Goal: Task Accomplishment & Management: Manage account settings

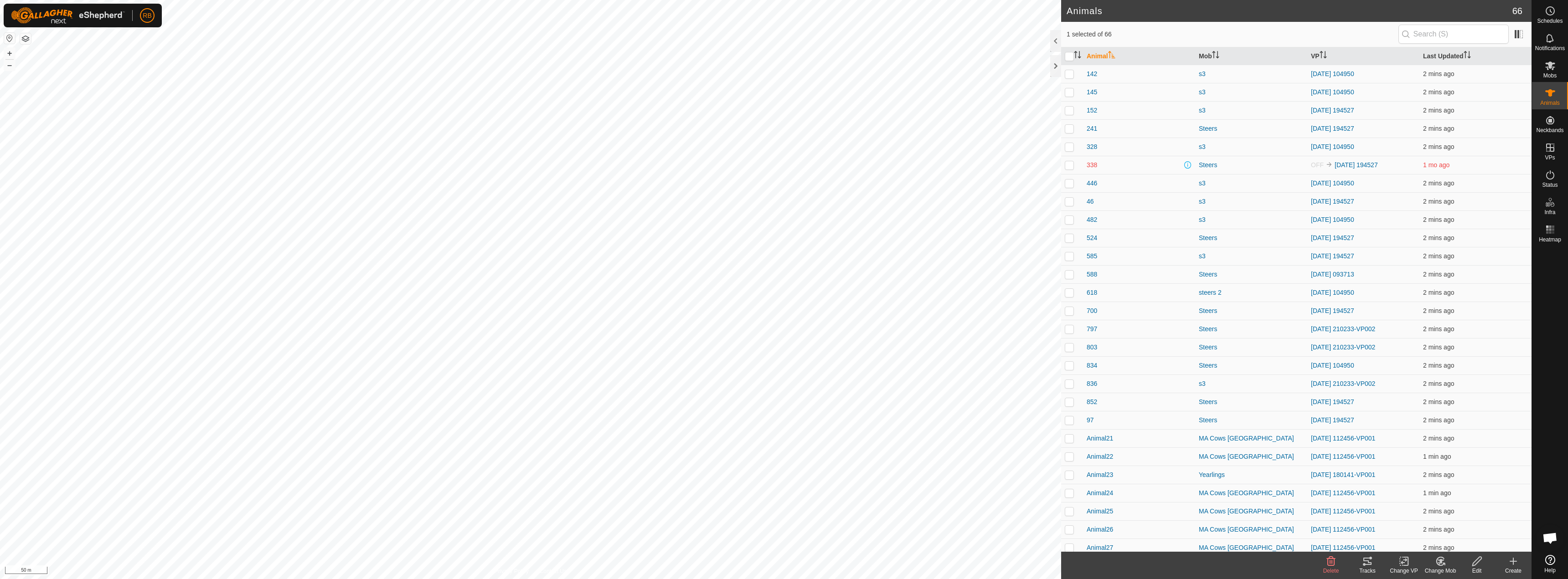
click at [1362, 566] on icon at bounding box center [1367, 561] width 11 height 11
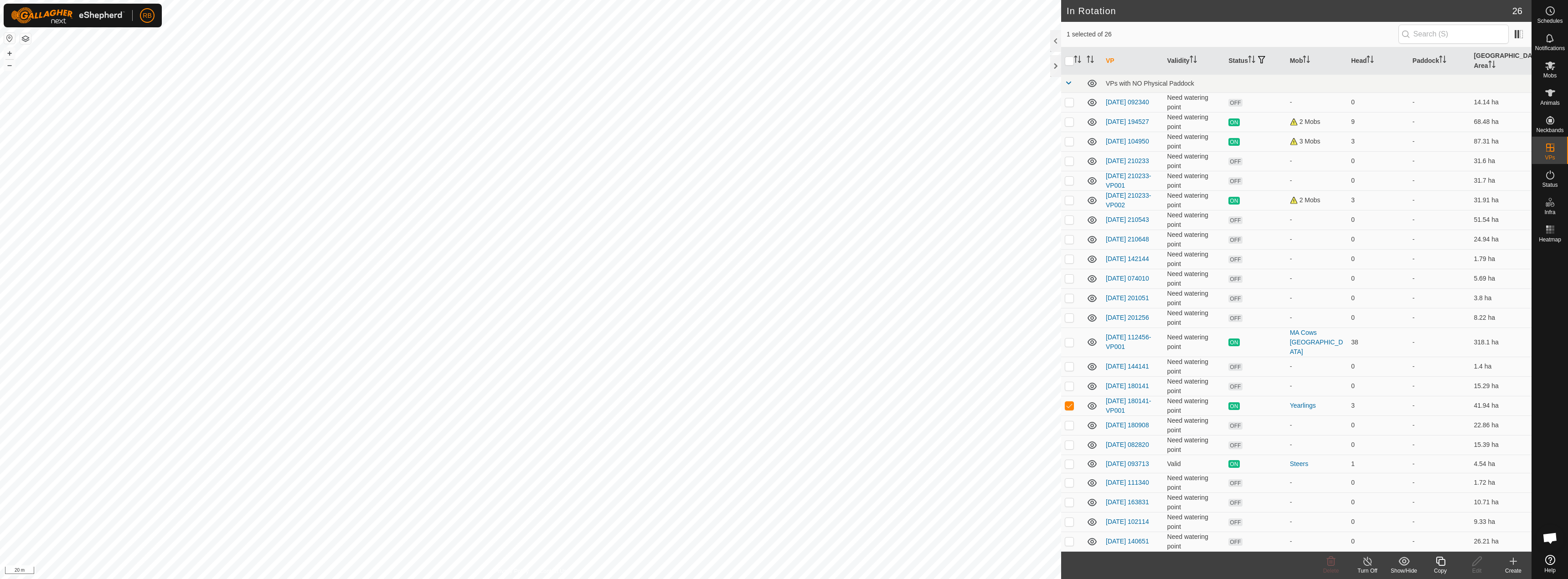
click at [1444, 567] on div "Copy" at bounding box center [1440, 571] width 36 height 8
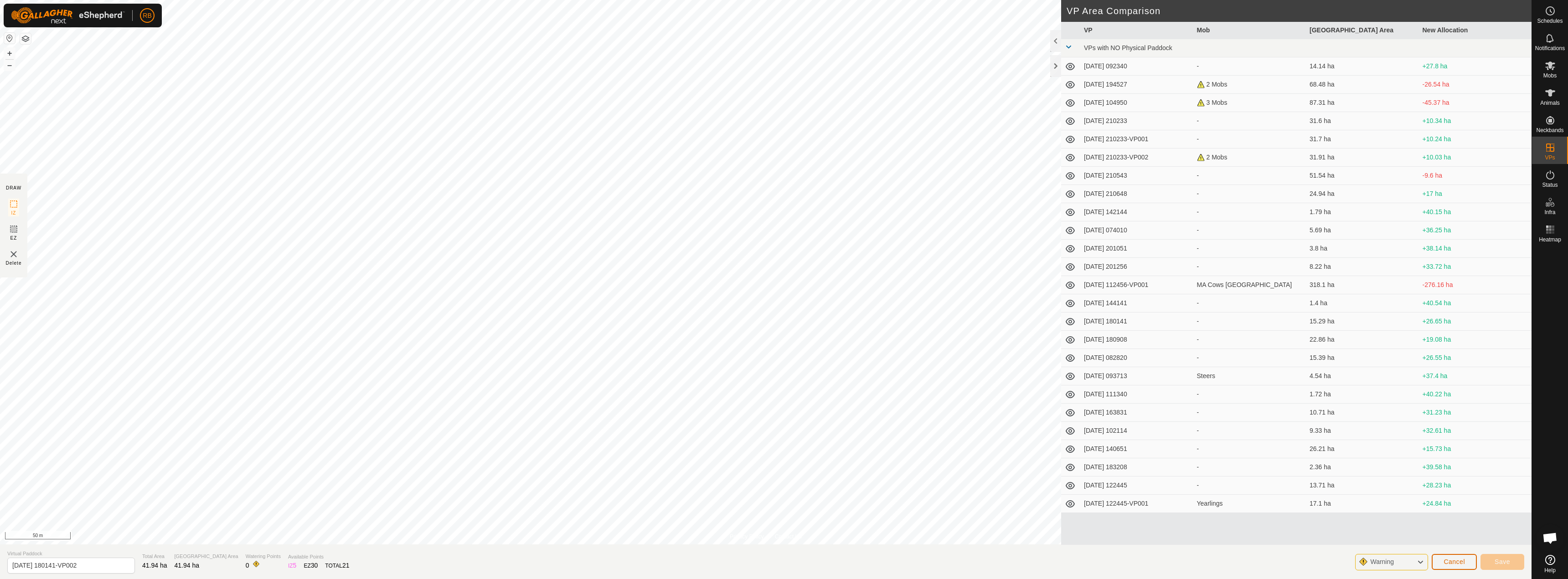
click at [1457, 562] on span "Cancel" at bounding box center [1454, 562] width 21 height 7
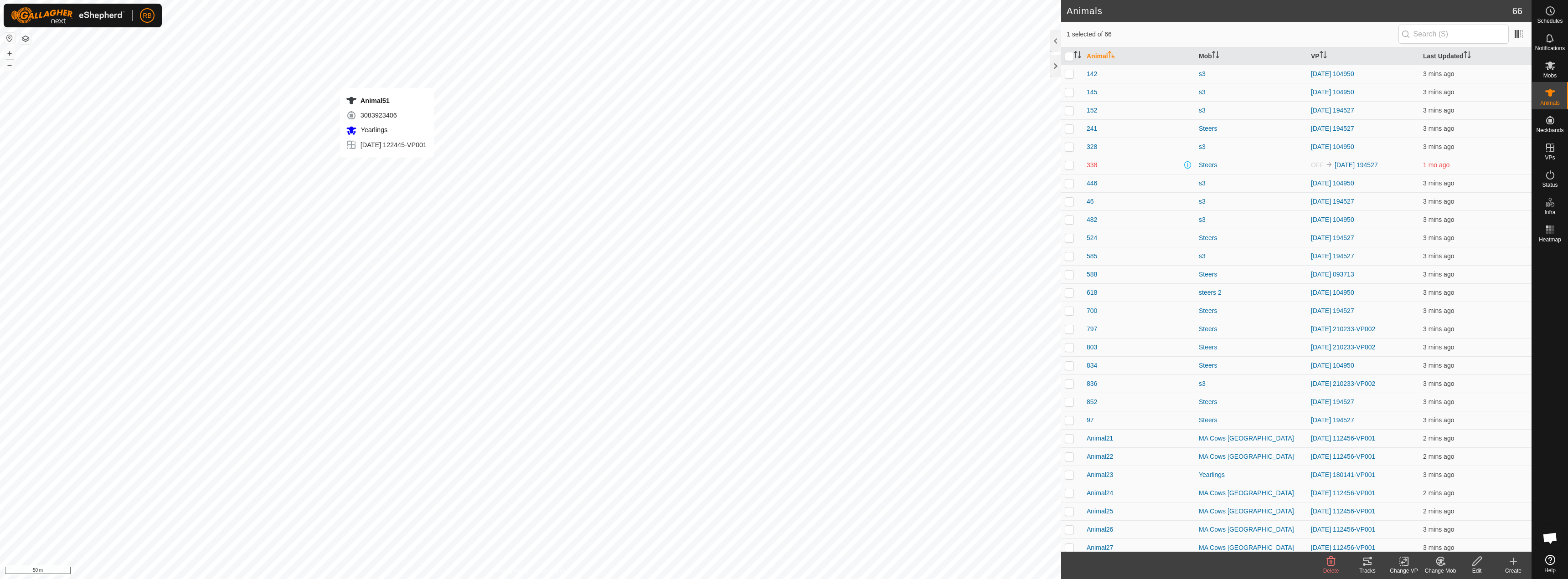
checkbox input "false"
checkbox input "true"
checkbox input "false"
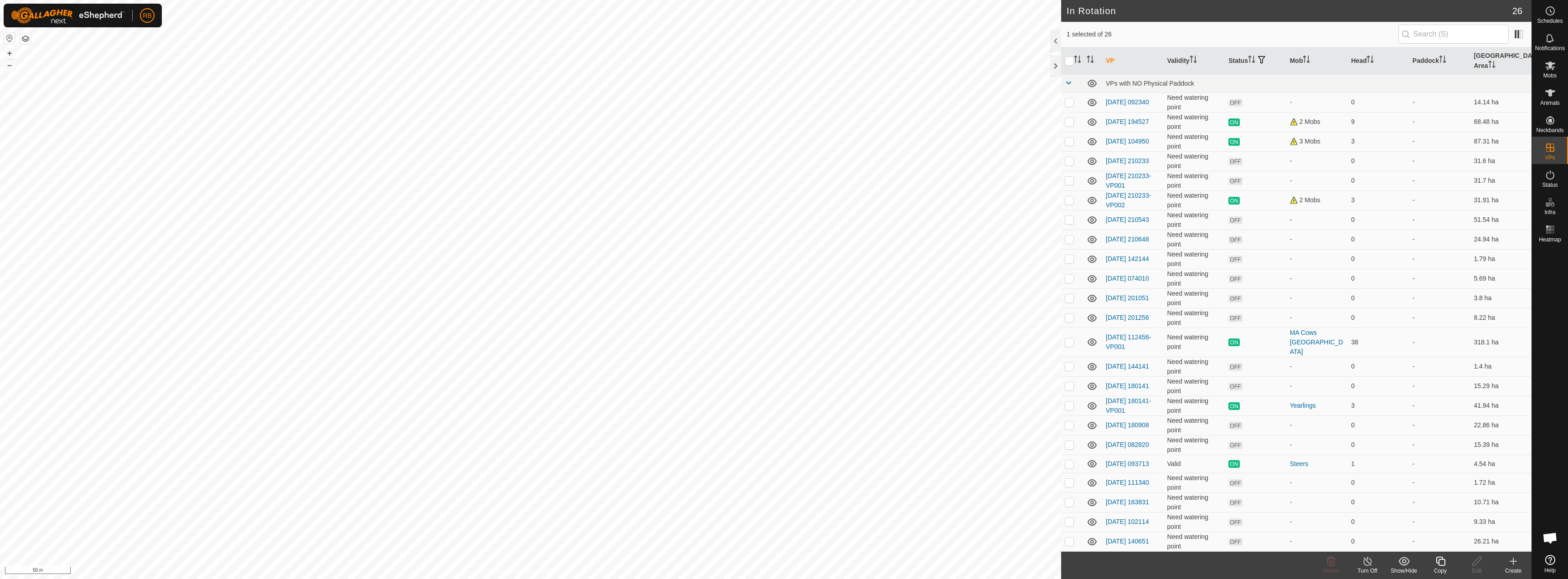
click at [1437, 562] on icon at bounding box center [1440, 561] width 11 height 11
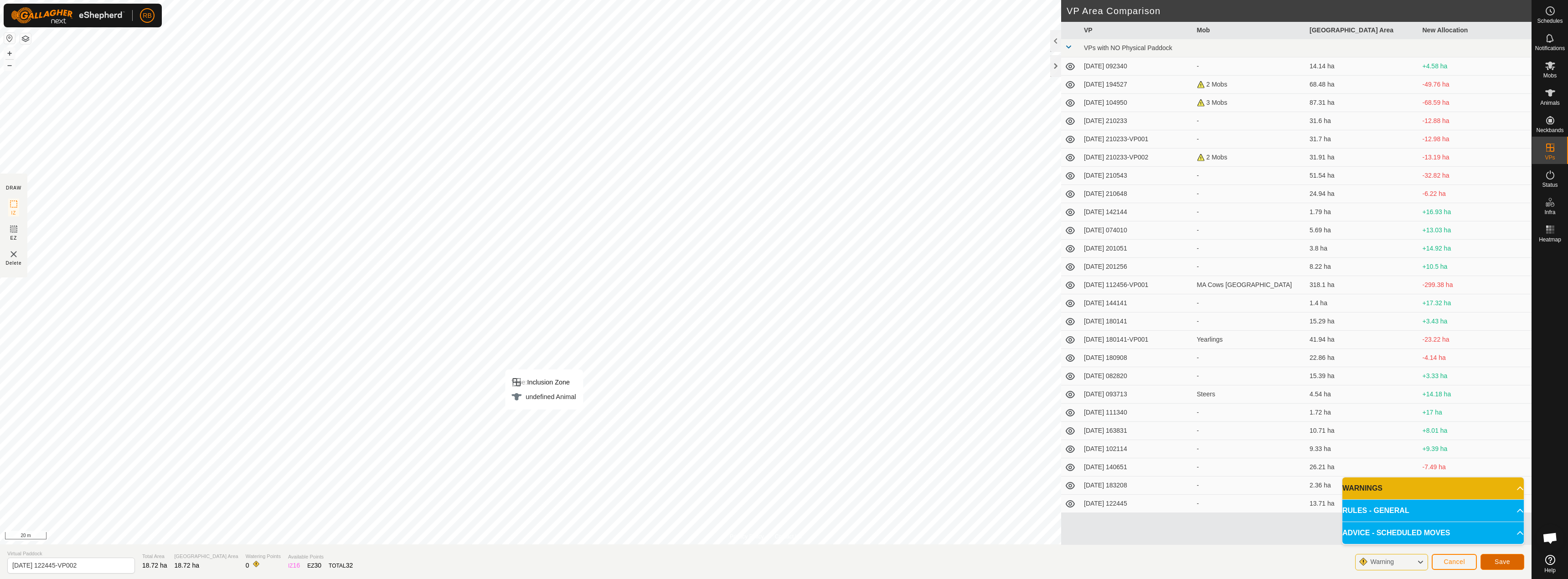
click at [1506, 561] on span "Save" at bounding box center [1502, 562] width 15 height 7
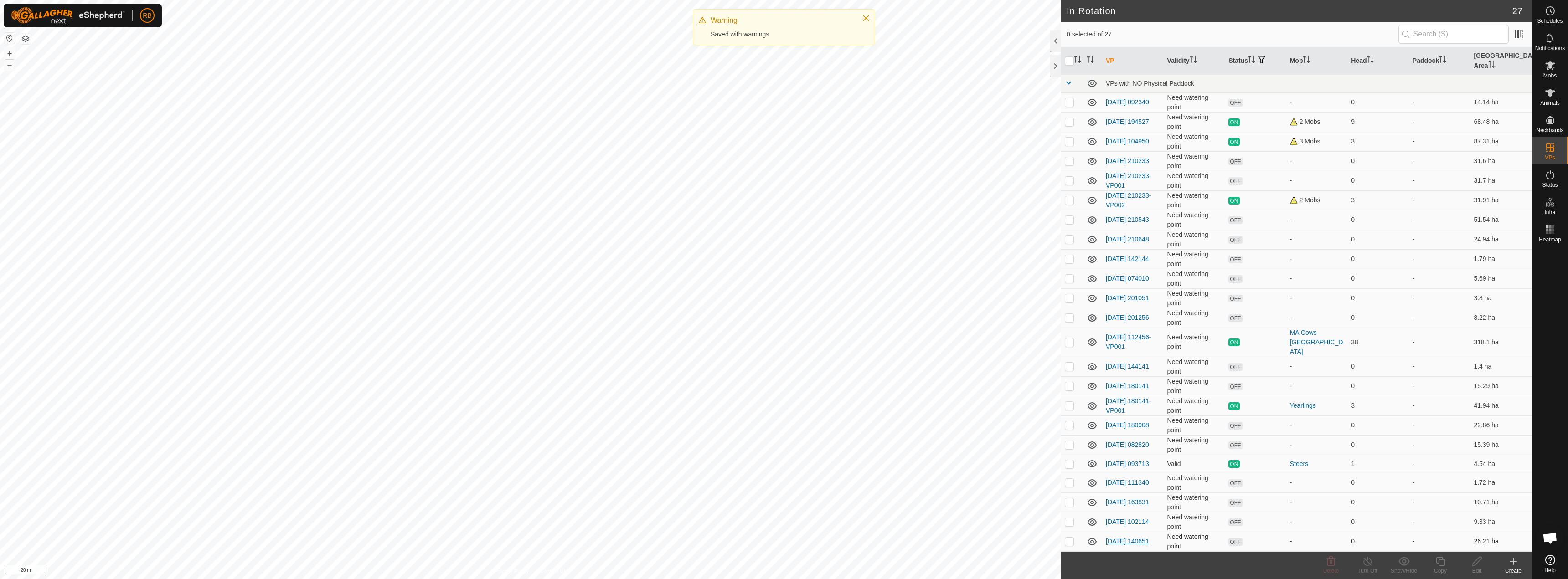
checkbox input "true"
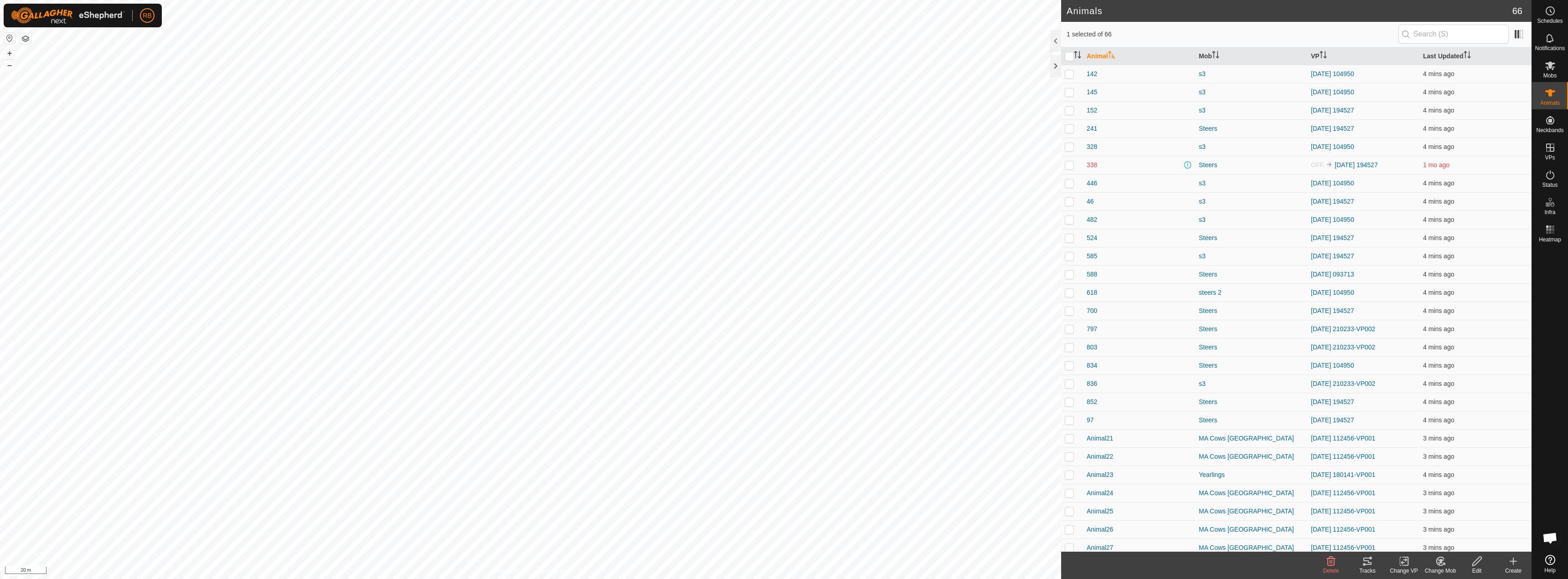
checkbox input "true"
click at [1408, 564] on icon at bounding box center [1404, 561] width 11 height 11
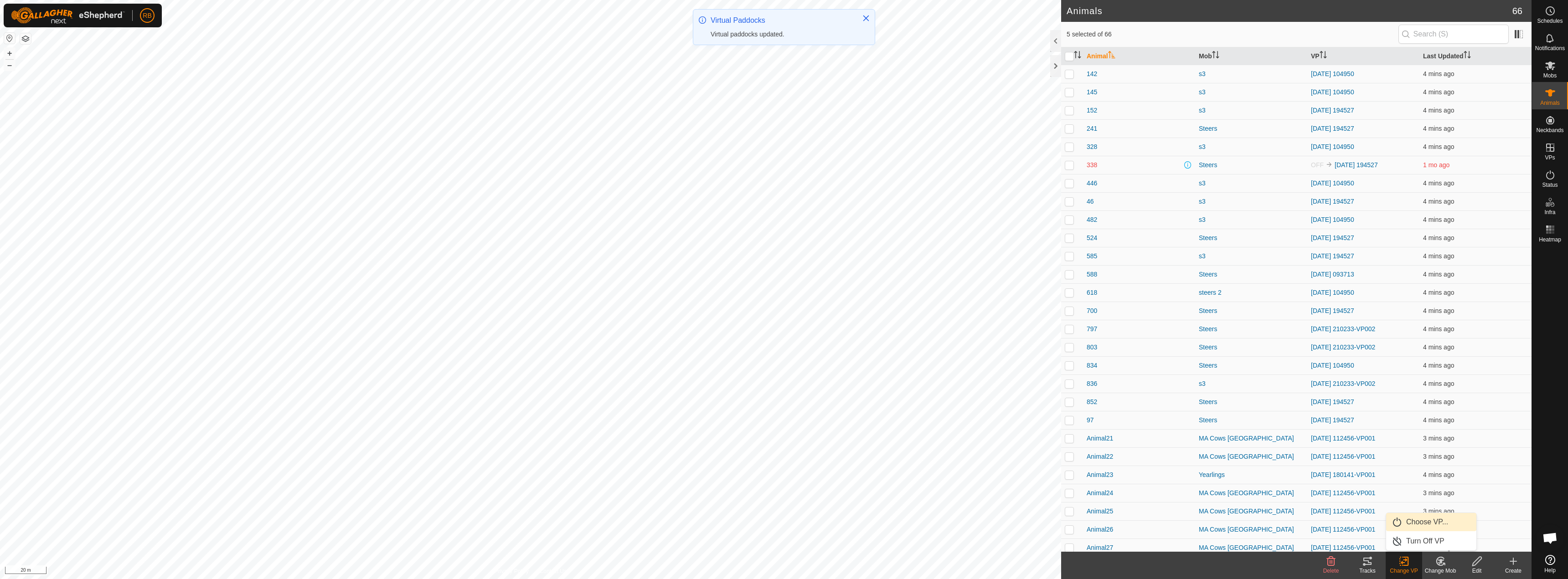
click at [1416, 520] on link "Choose VP..." at bounding box center [1431, 522] width 91 height 18
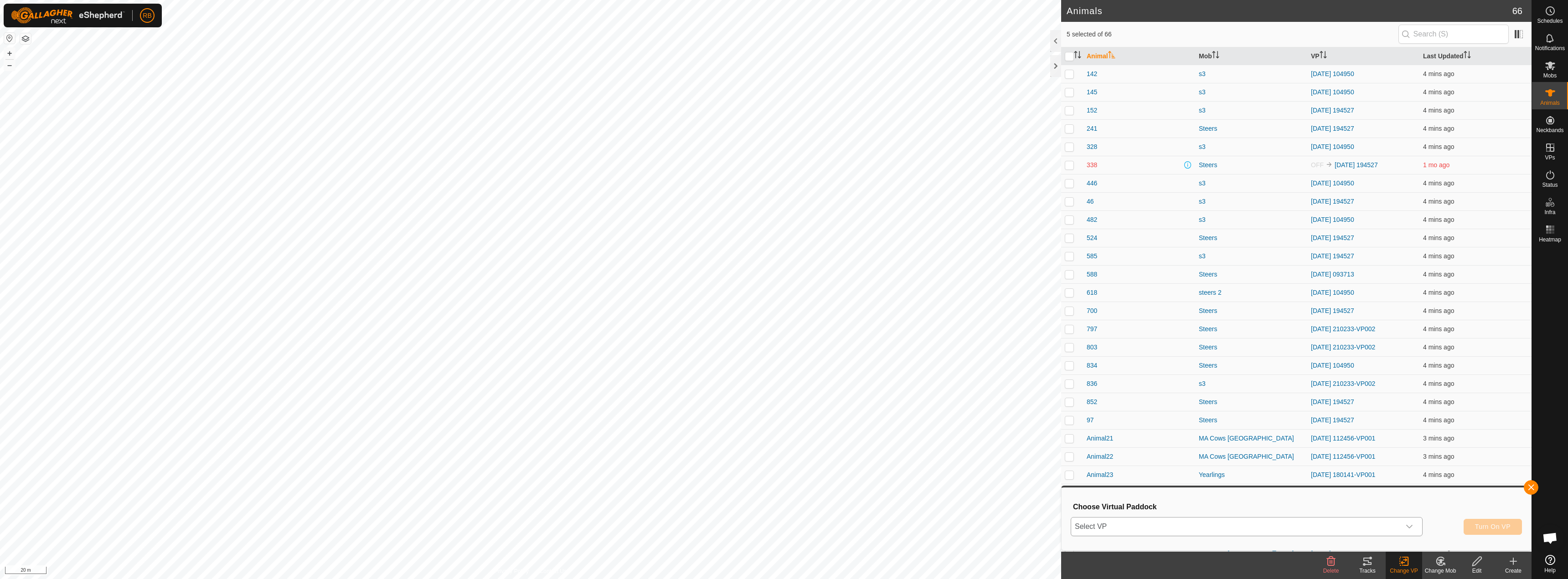
click at [1412, 530] on div "dropdown trigger" at bounding box center [1409, 526] width 18 height 18
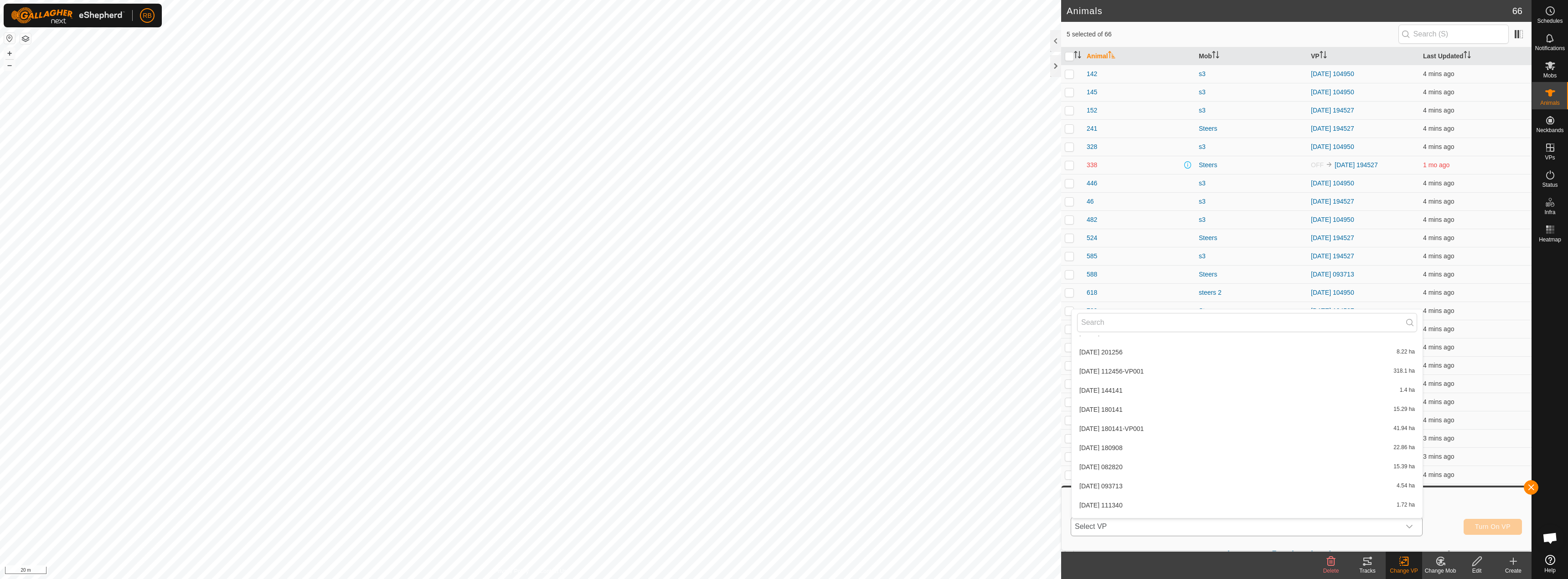
scroll to position [238, 0]
click at [1161, 413] on li "[DATE] 180141-VP001 41.94 ha" at bounding box center [1246, 415] width 351 height 18
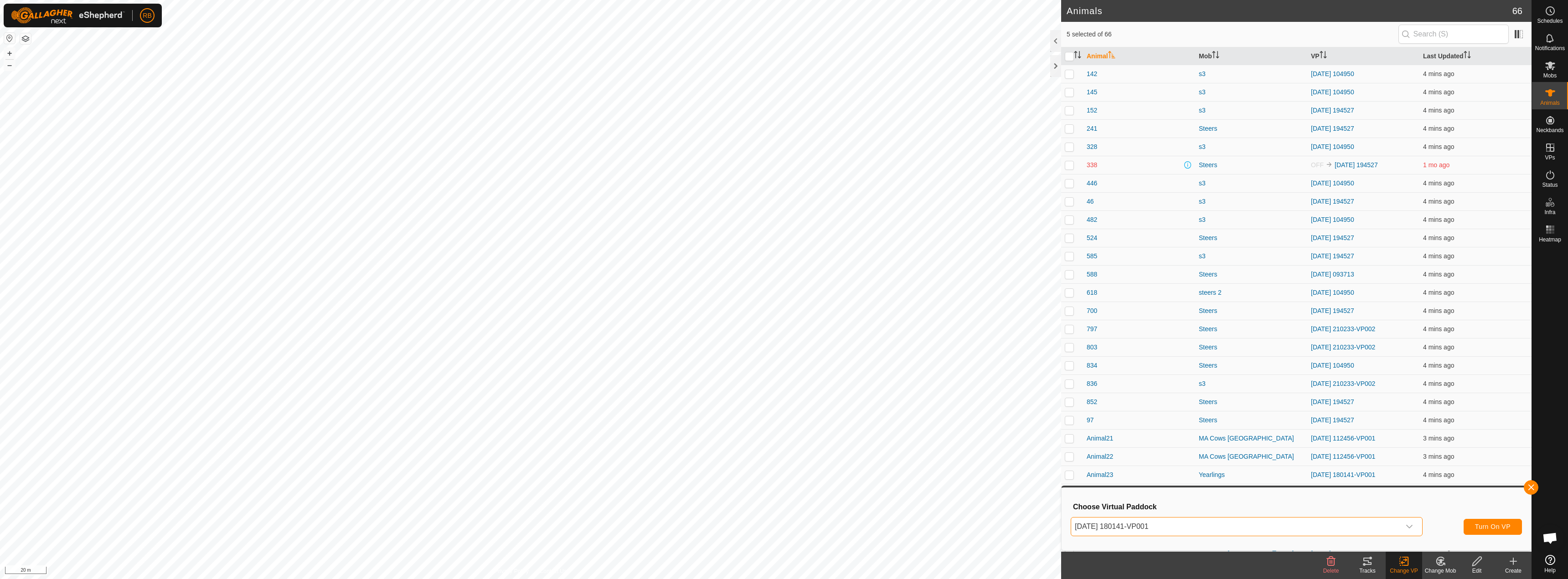
click at [1416, 526] on div "dropdown trigger" at bounding box center [1409, 526] width 18 height 18
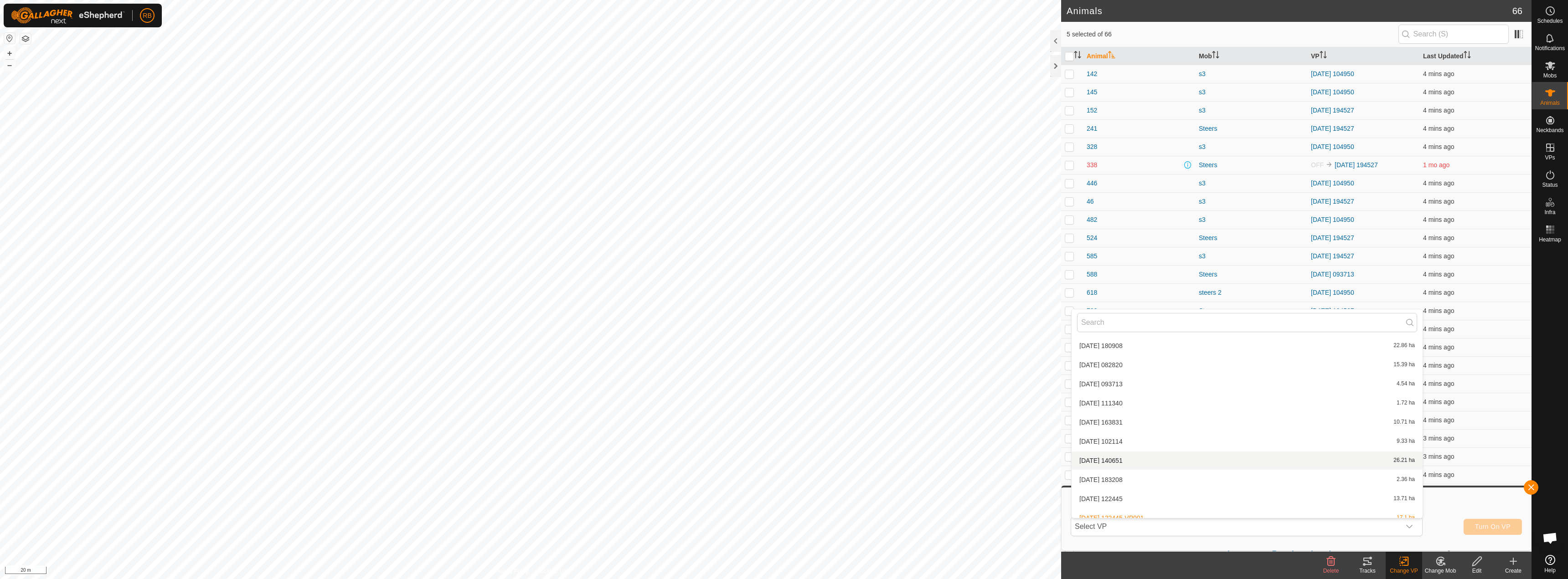
scroll to position [355, 0]
click at [1159, 505] on li "[DATE] 122445-VP002 18.72 ha" at bounding box center [1246, 509] width 351 height 18
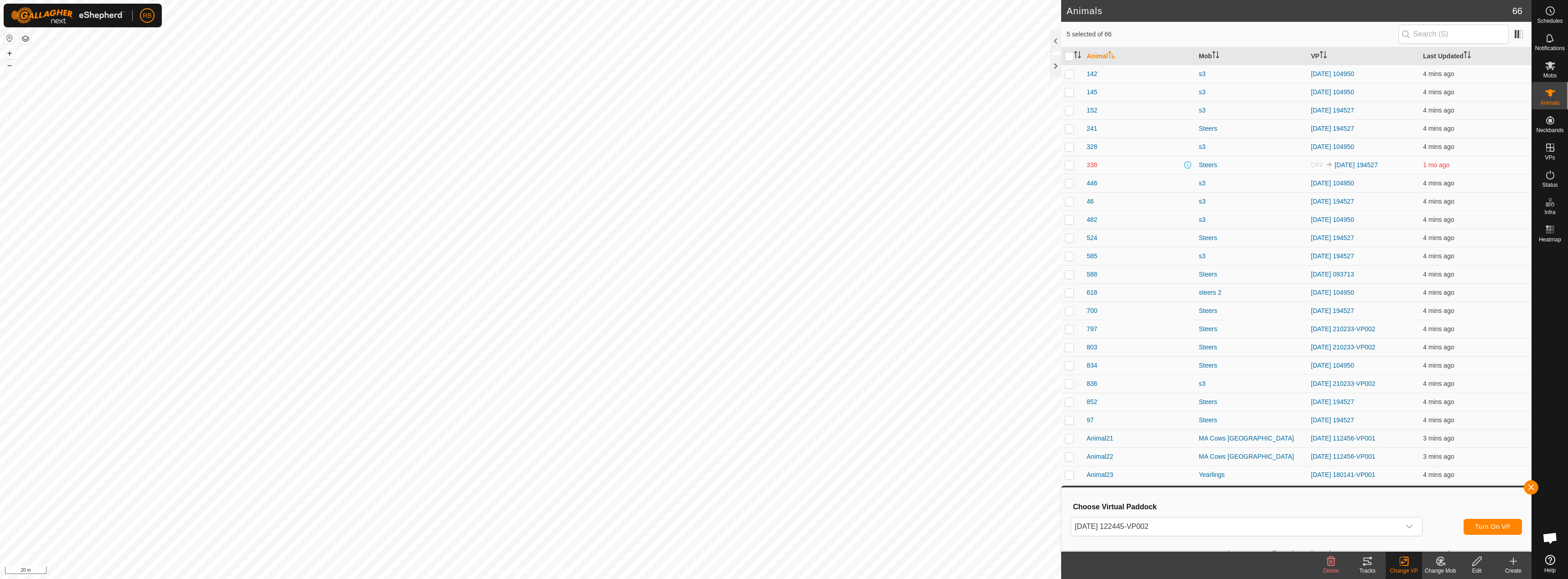
click at [1496, 515] on div "Choose Virtual Paddock [DATE] 122445-VP002 Turn On VP" at bounding box center [1296, 519] width 459 height 52
click at [1488, 527] on span "Turn On VP" at bounding box center [1492, 526] width 36 height 7
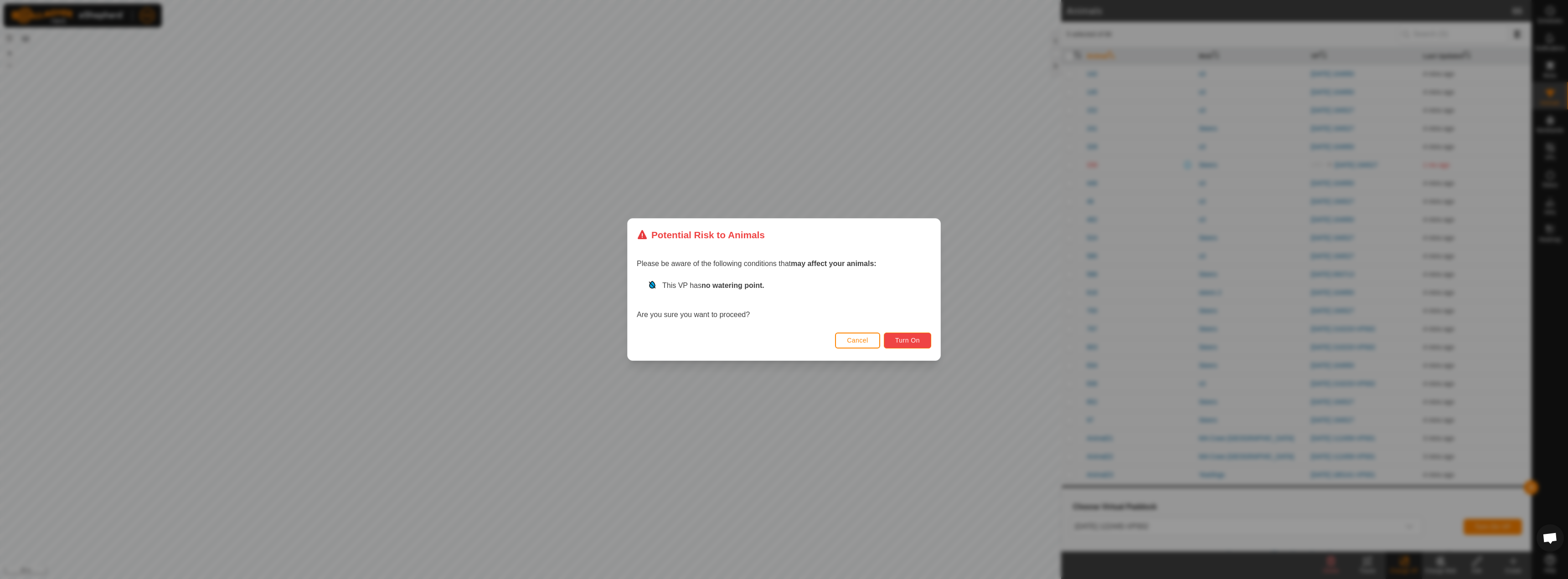
click at [918, 342] on span "Turn On" at bounding box center [907, 340] width 25 height 7
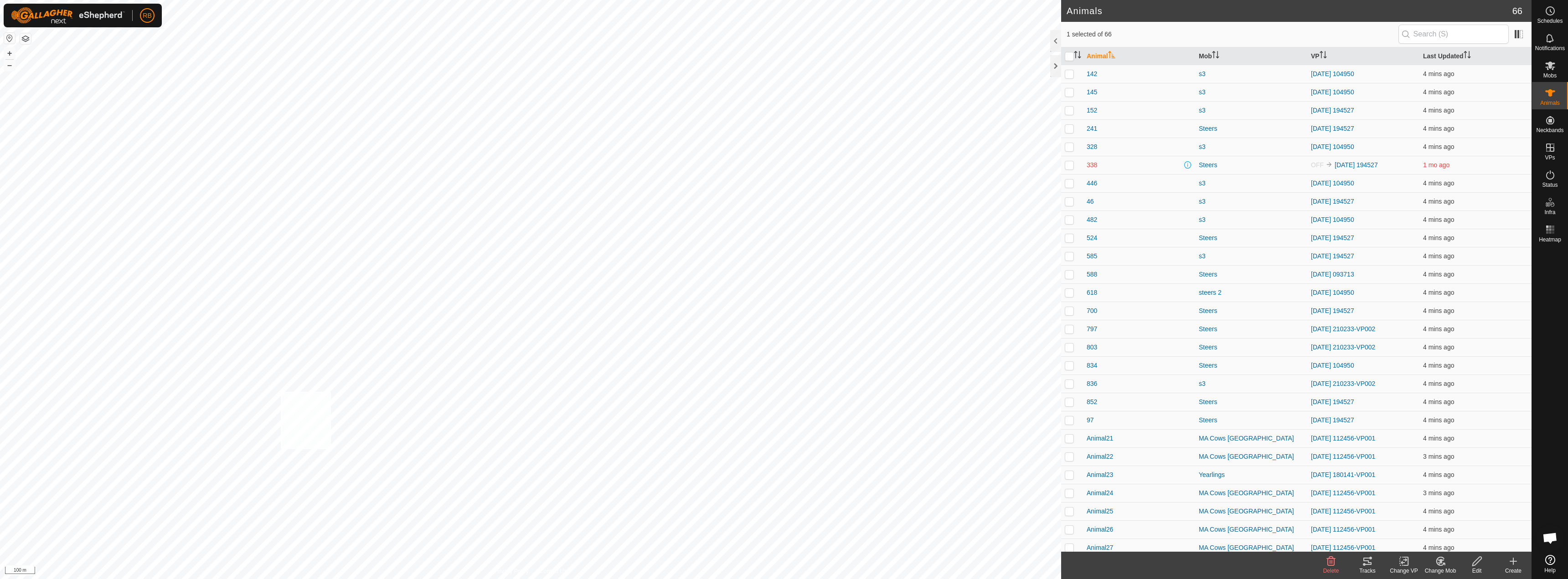
checkbox input "true"
click at [1367, 566] on icon at bounding box center [1367, 561] width 11 height 11
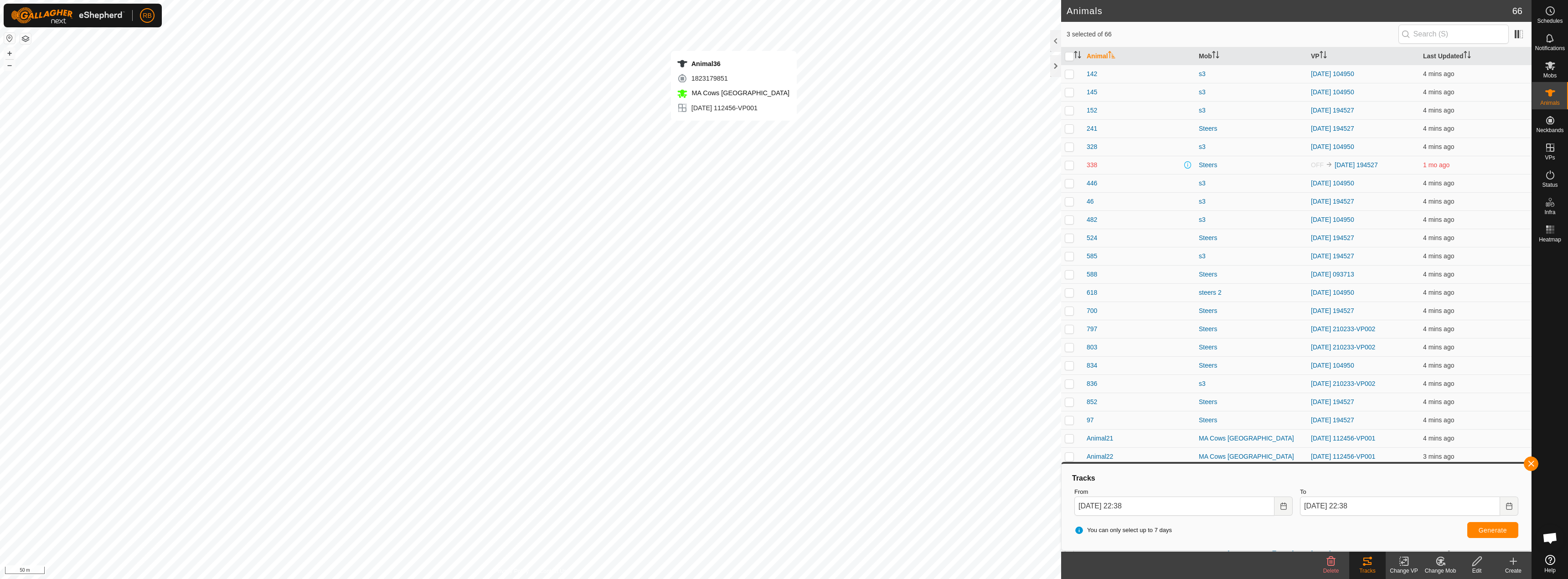
checkbox input "false"
checkbox input "true"
checkbox input "false"
drag, startPoint x: 1535, startPoint y: 467, endPoint x: 1465, endPoint y: 527, distance: 92.2
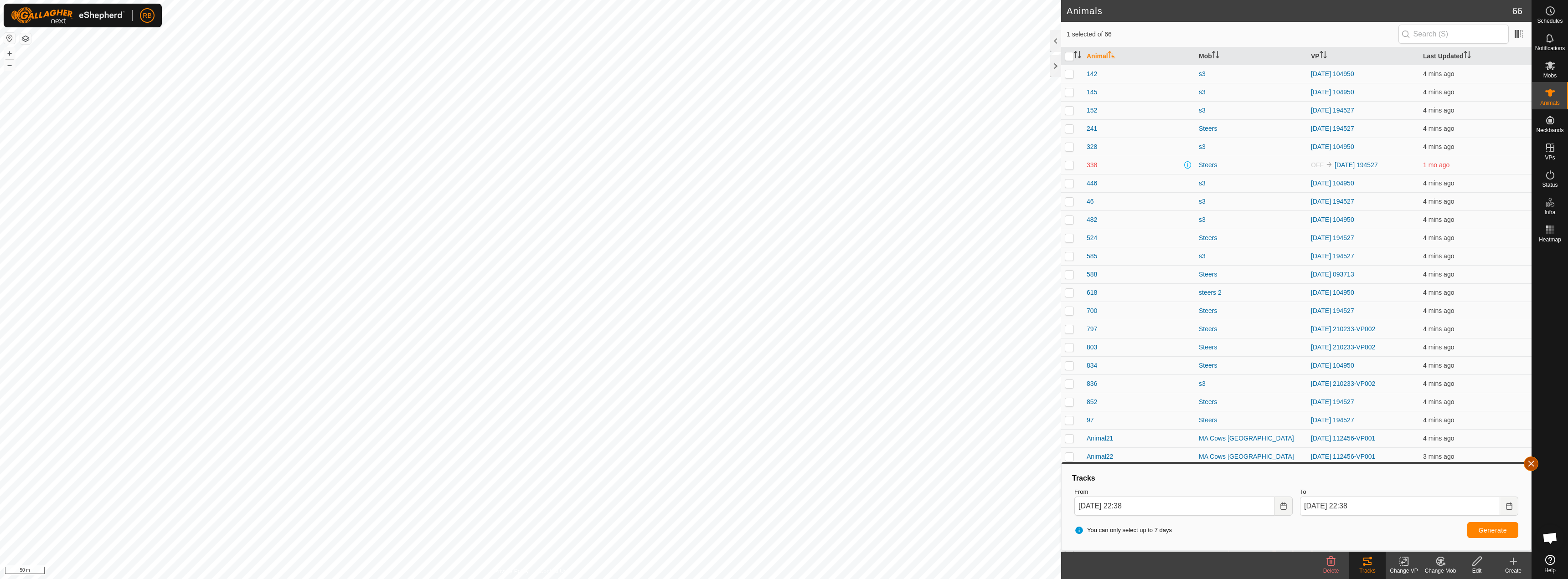
click at [1536, 467] on button "button" at bounding box center [1531, 464] width 15 height 15
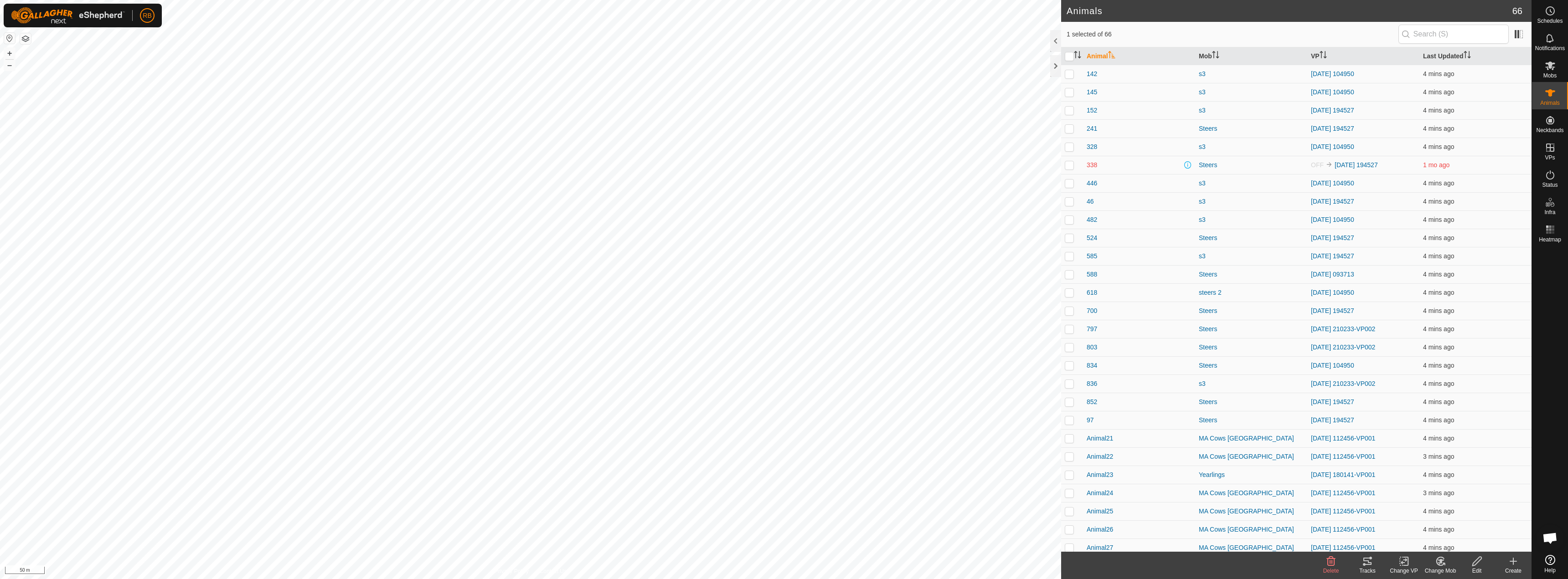
click at [1371, 567] on div "Tracks" at bounding box center [1367, 571] width 36 height 8
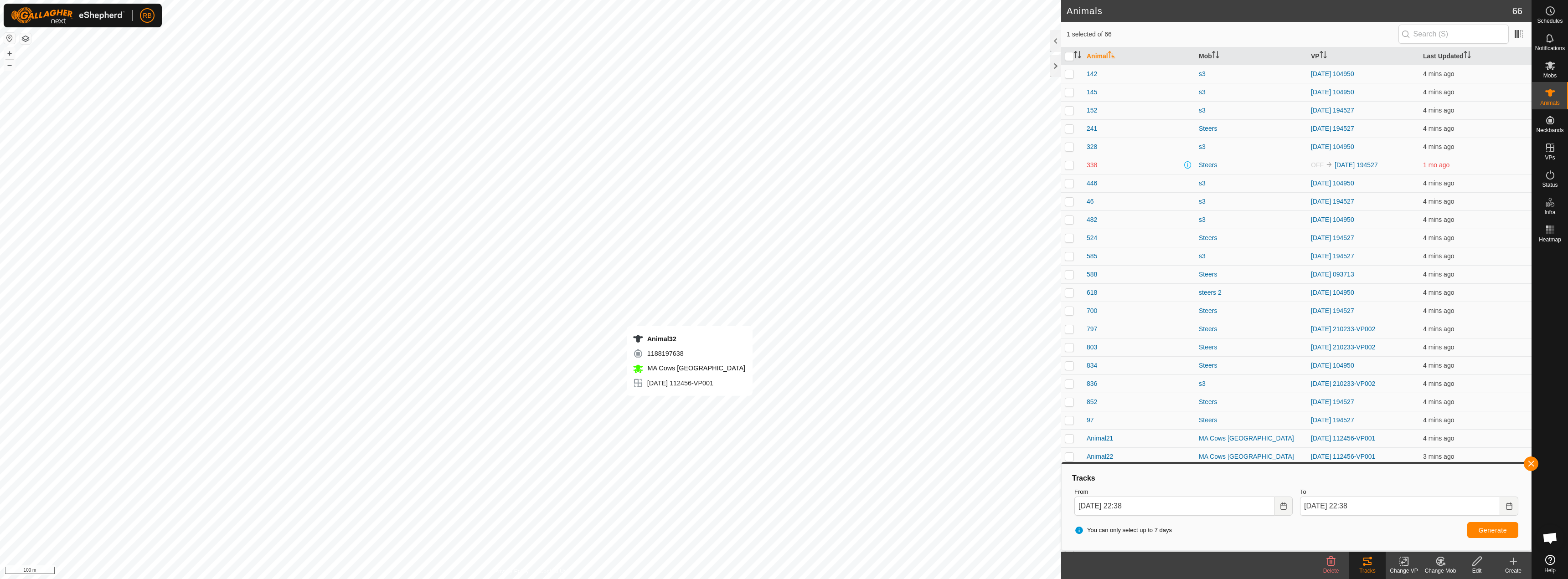
checkbox input "true"
checkbox input "false"
checkbox input "true"
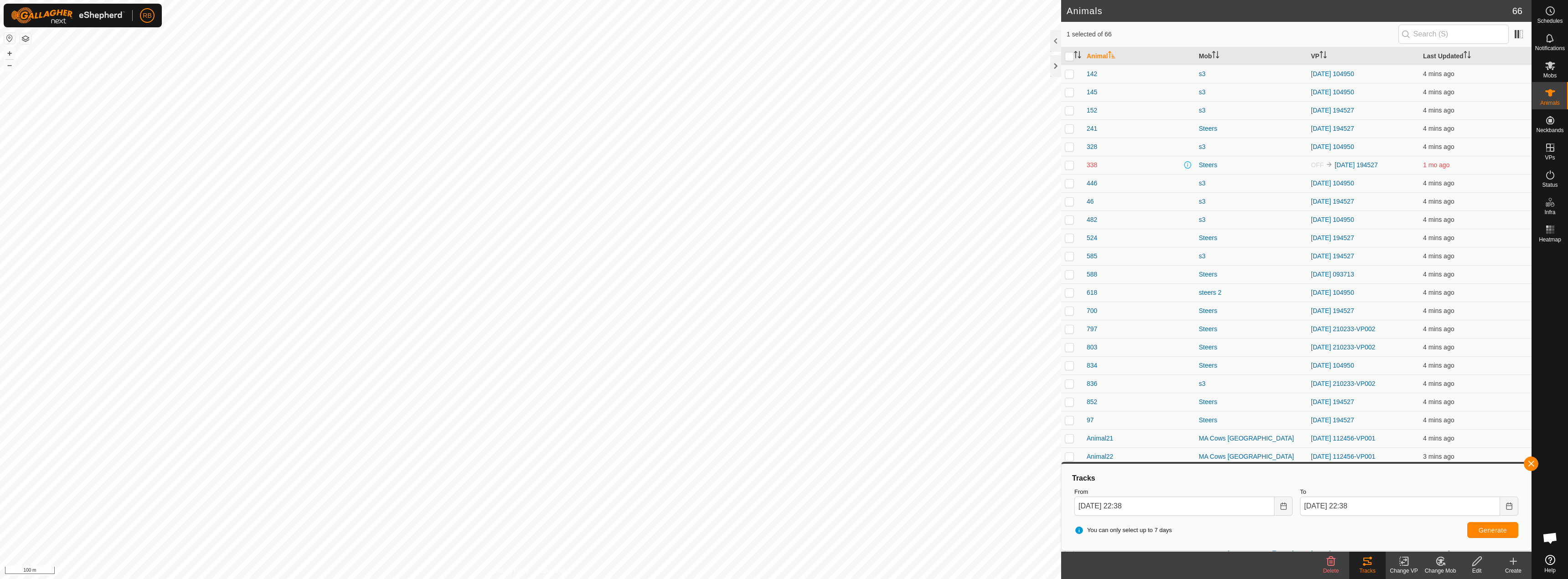
checkbox input "true"
click at [1531, 466] on button "button" at bounding box center [1531, 464] width 15 height 15
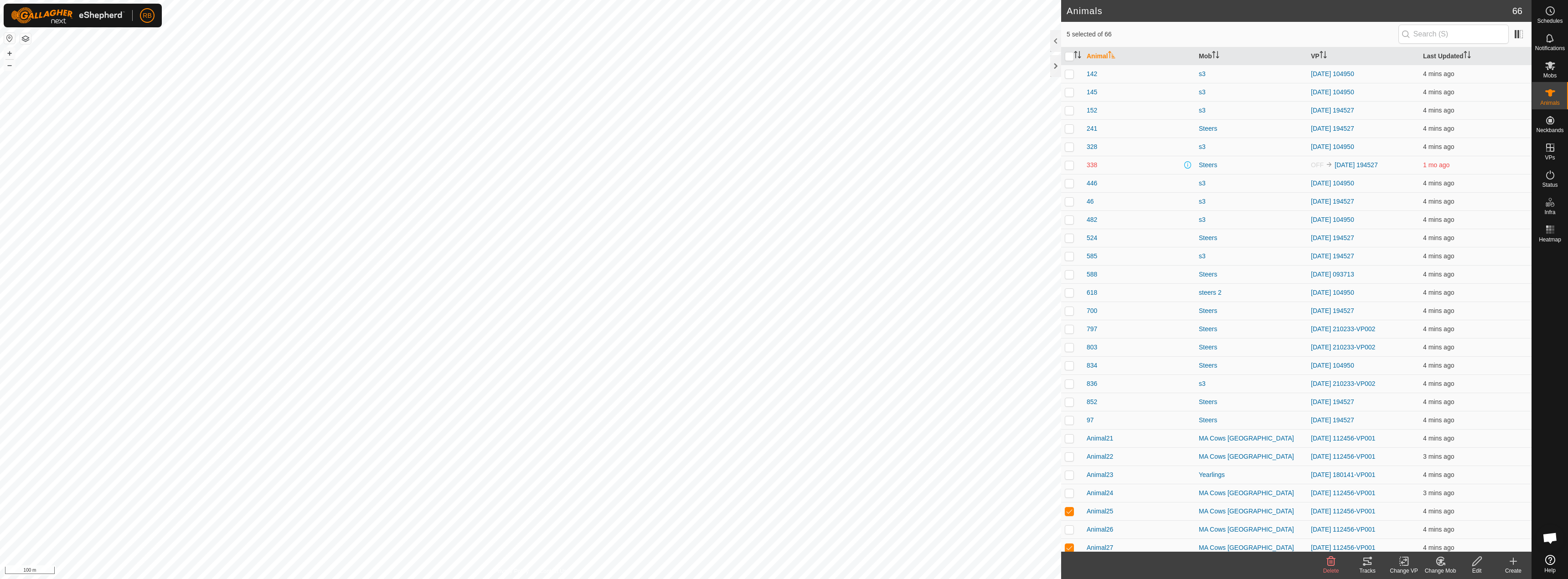
click at [1365, 567] on div "Tracks" at bounding box center [1367, 571] width 36 height 8
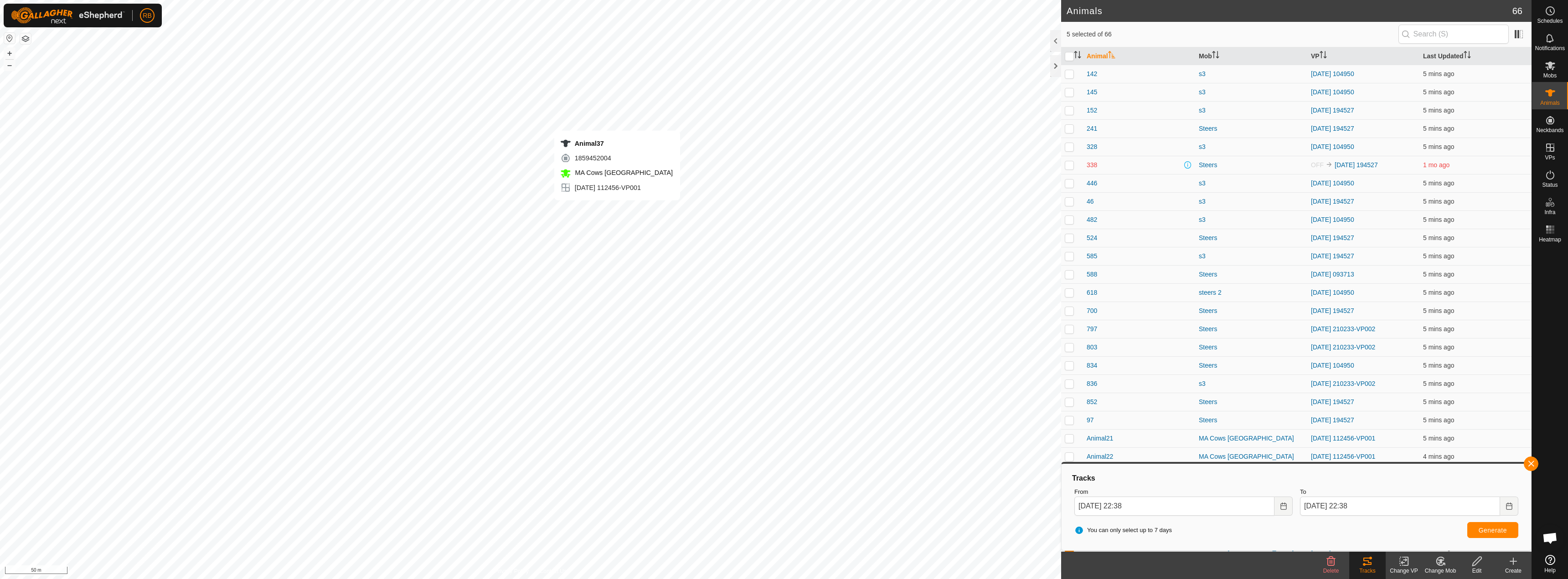
checkbox input "false"
checkbox input "true"
checkbox input "false"
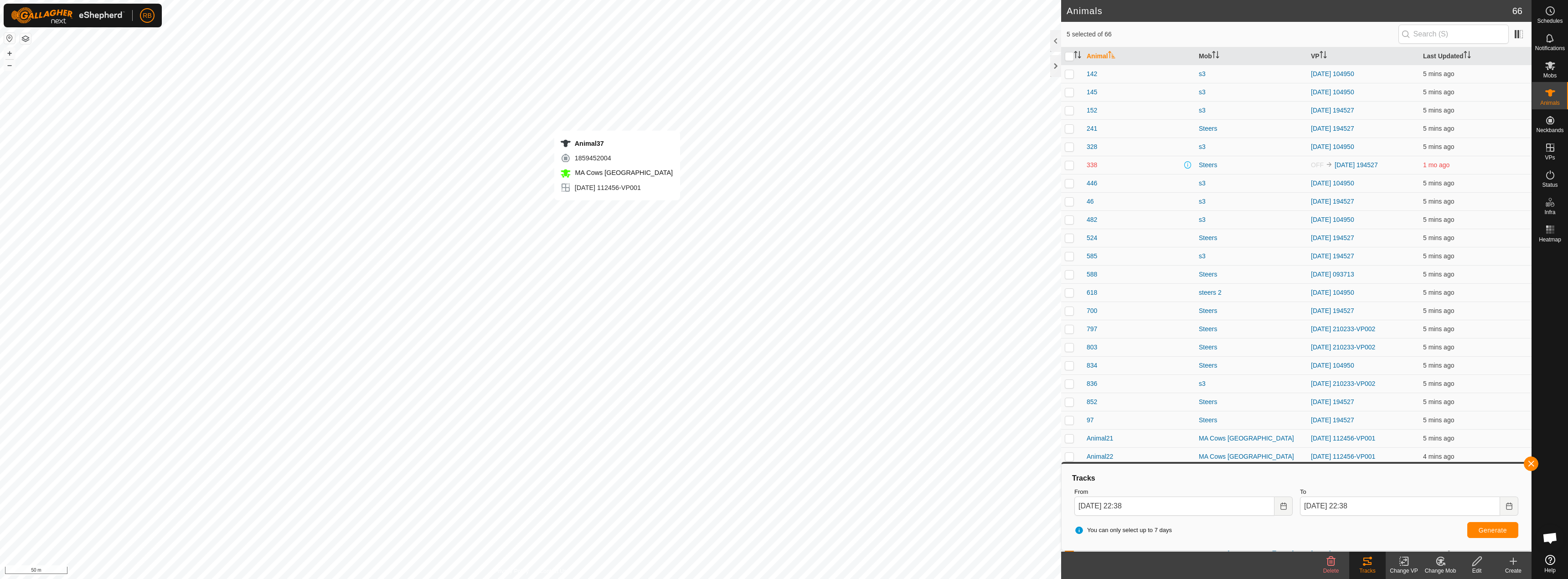
checkbox input "false"
checkbox input "true"
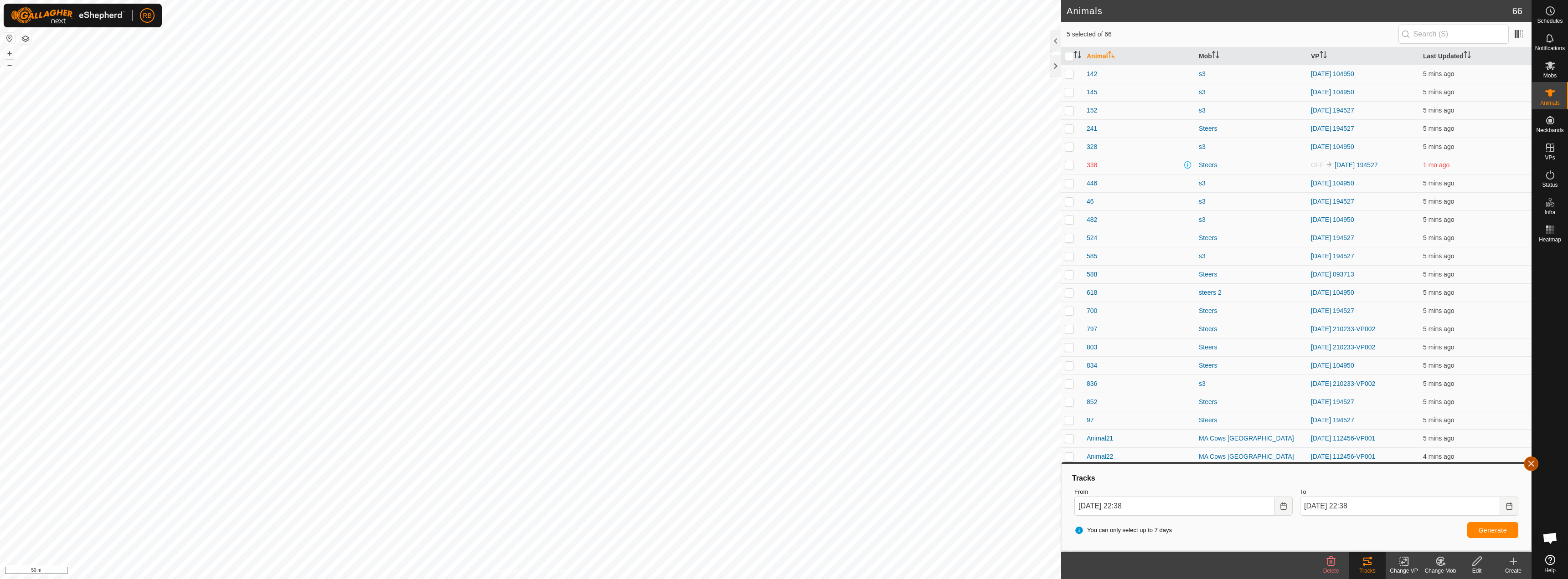
click at [1535, 463] on button "button" at bounding box center [1531, 464] width 15 height 15
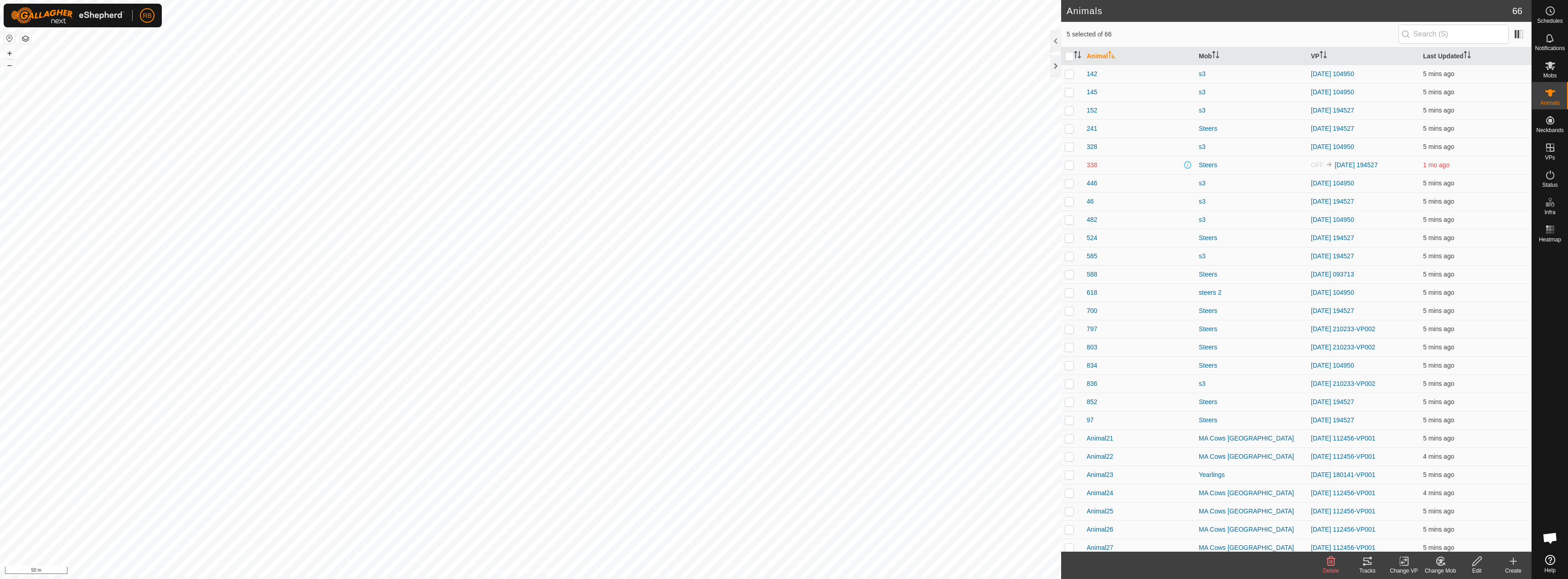
click at [1366, 563] on icon at bounding box center [1367, 561] width 11 height 11
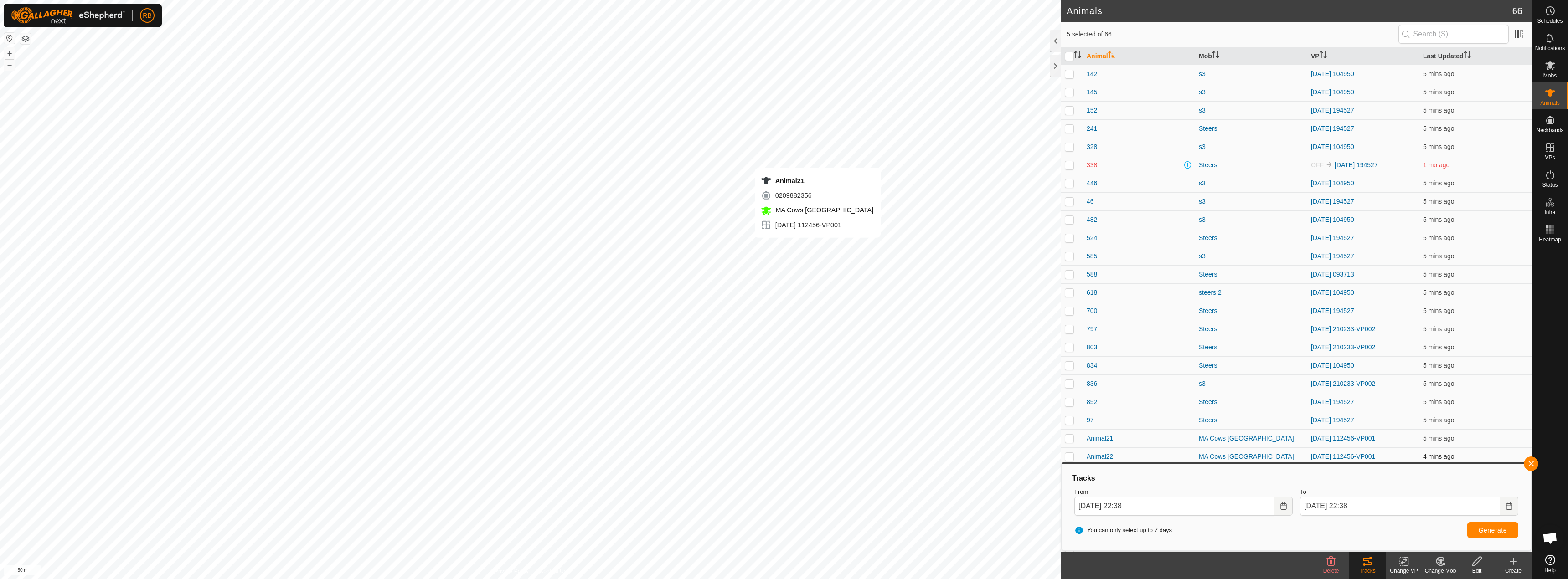
checkbox input "true"
checkbox input "false"
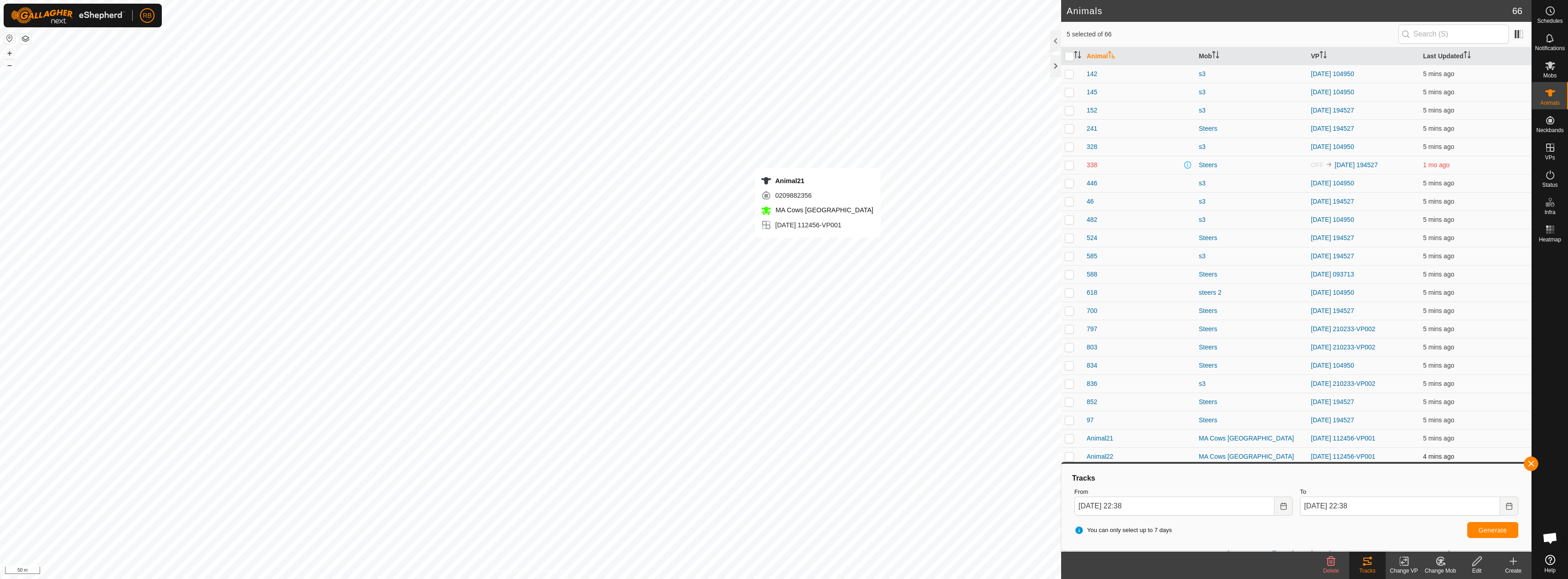
checkbox input "false"
checkbox input "true"
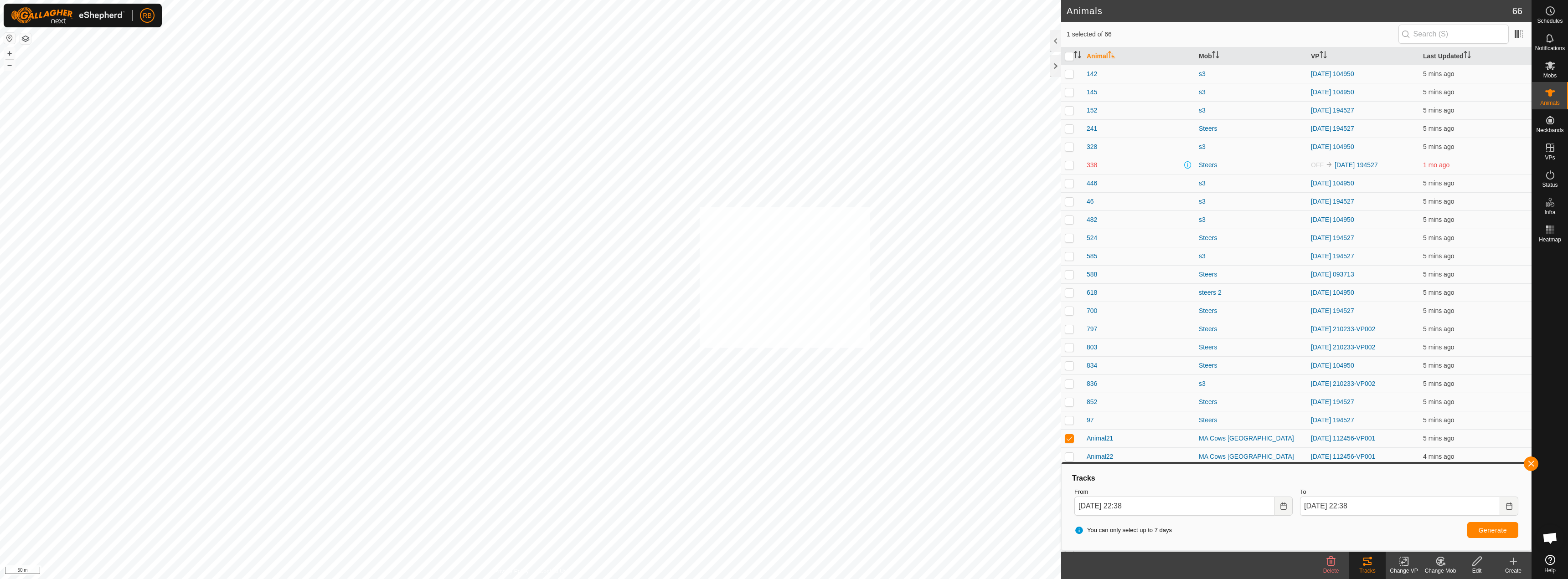
checkbox input "true"
click at [1535, 464] on button "button" at bounding box center [1531, 464] width 15 height 15
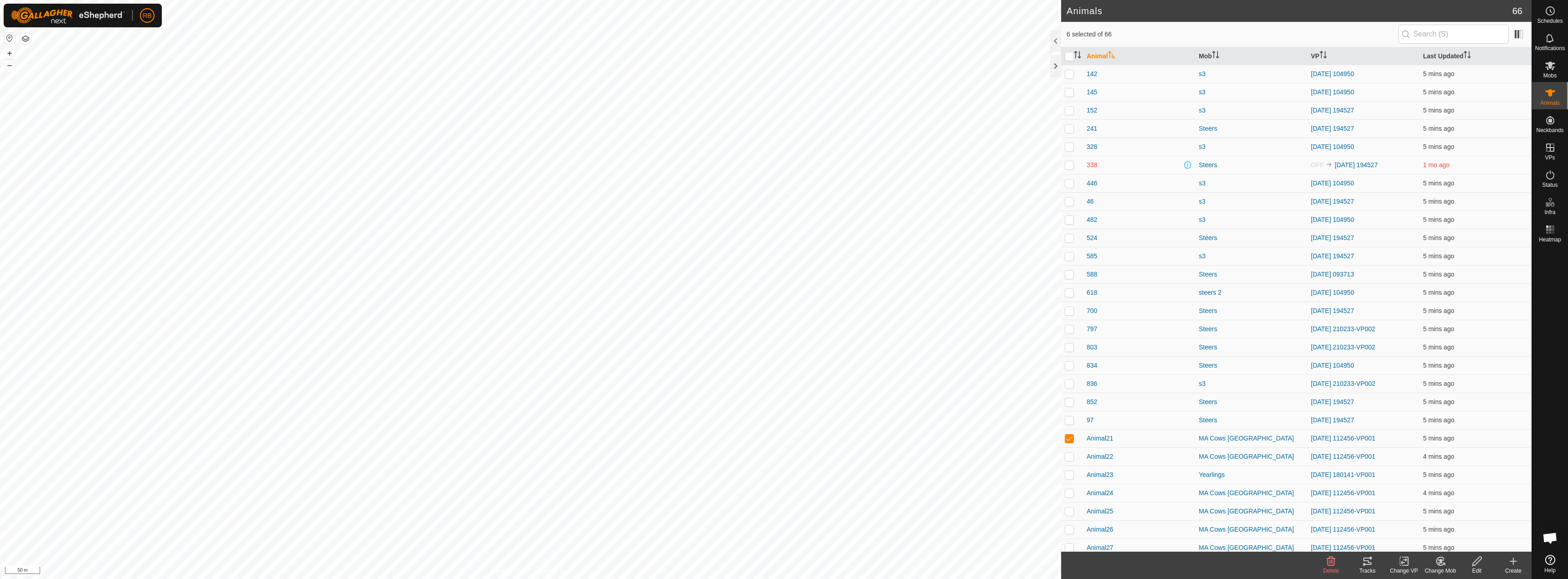
click at [1366, 570] on div "Tracks" at bounding box center [1367, 571] width 36 height 8
checkbox input "true"
click at [1370, 568] on div "Tracks" at bounding box center [1367, 571] width 36 height 8
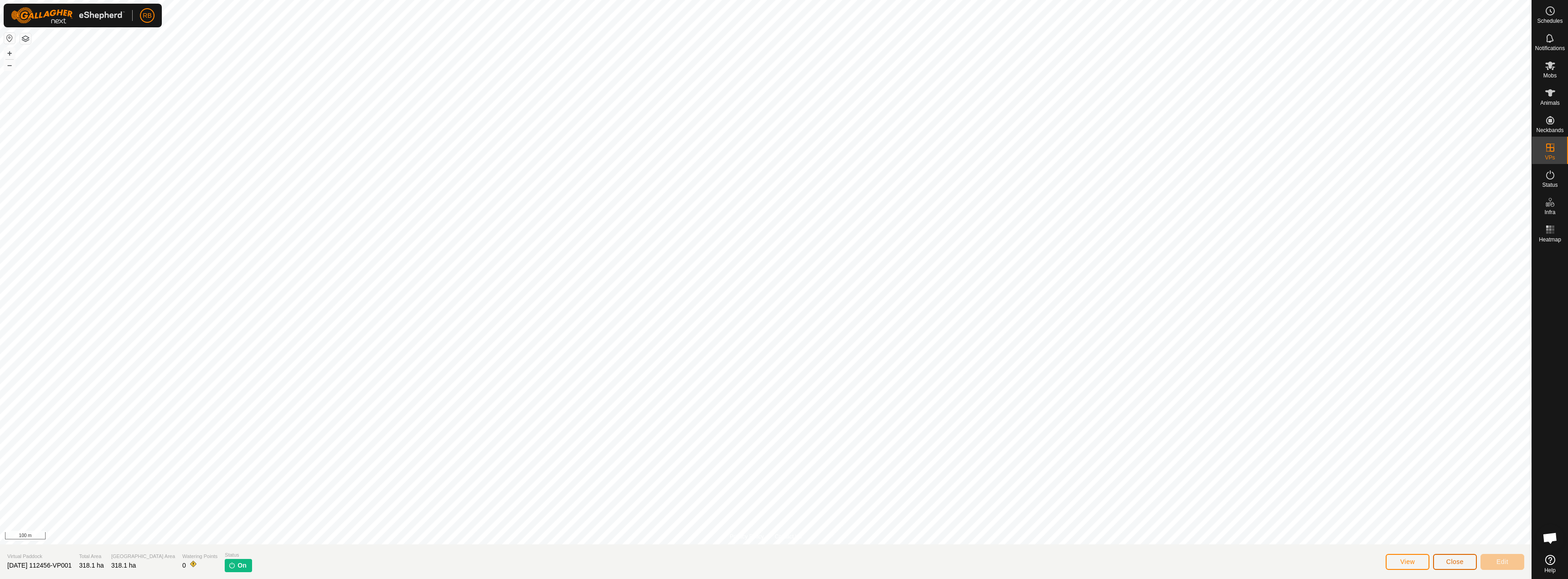
click at [1449, 564] on span "Close" at bounding box center [1455, 562] width 17 height 7
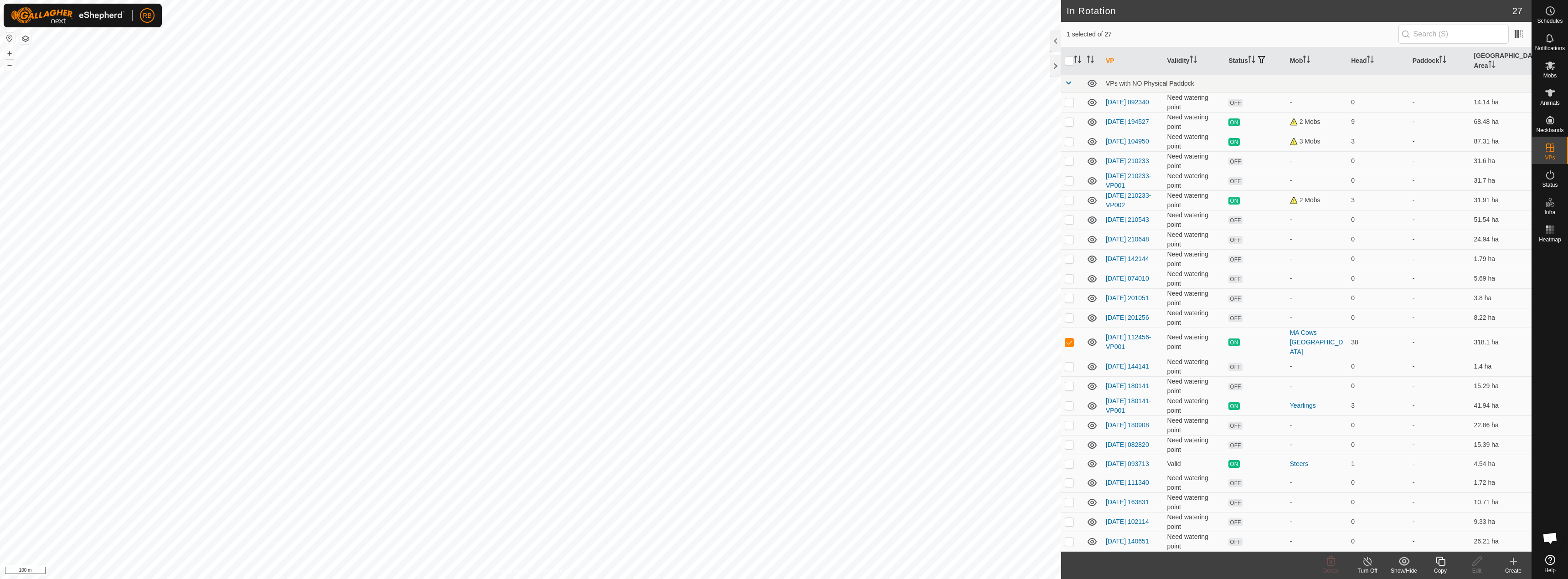
click at [1443, 570] on div "Copy" at bounding box center [1440, 571] width 36 height 8
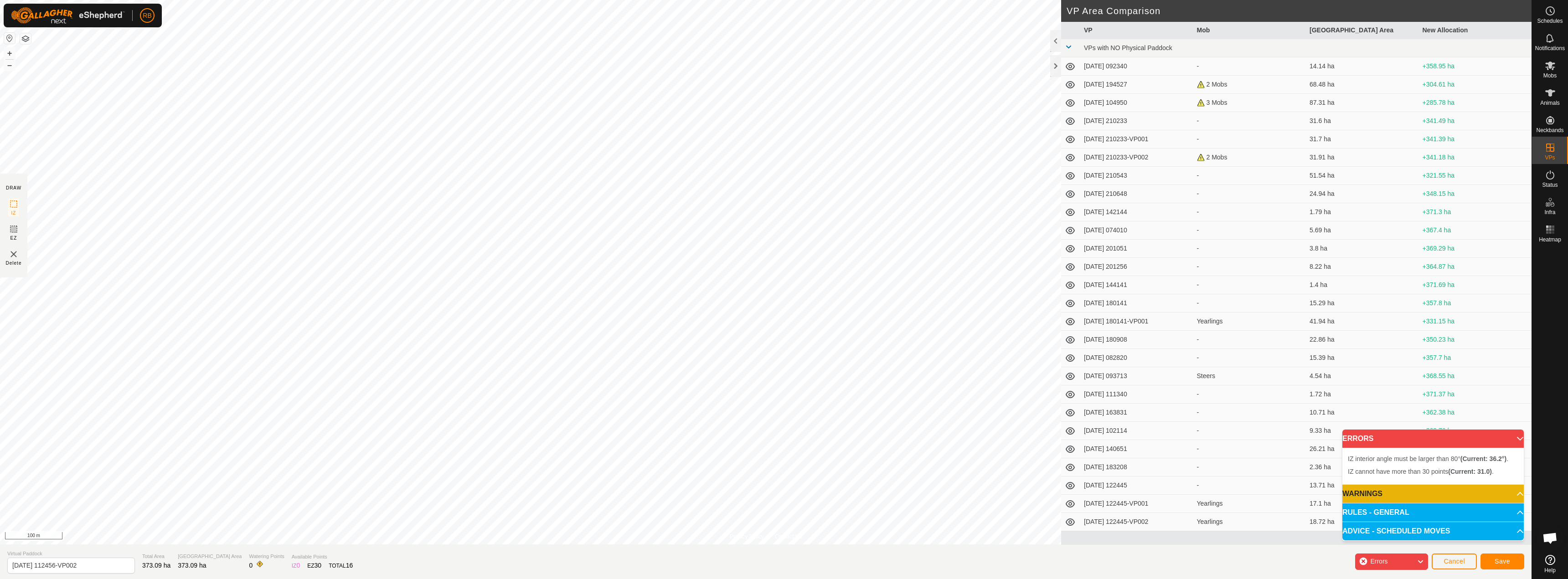
click at [375, 0] on html "RB Schedules Notifications Mobs Animals Neckbands VPs Status Infra Heatmap Help…" at bounding box center [784, 290] width 1568 height 579
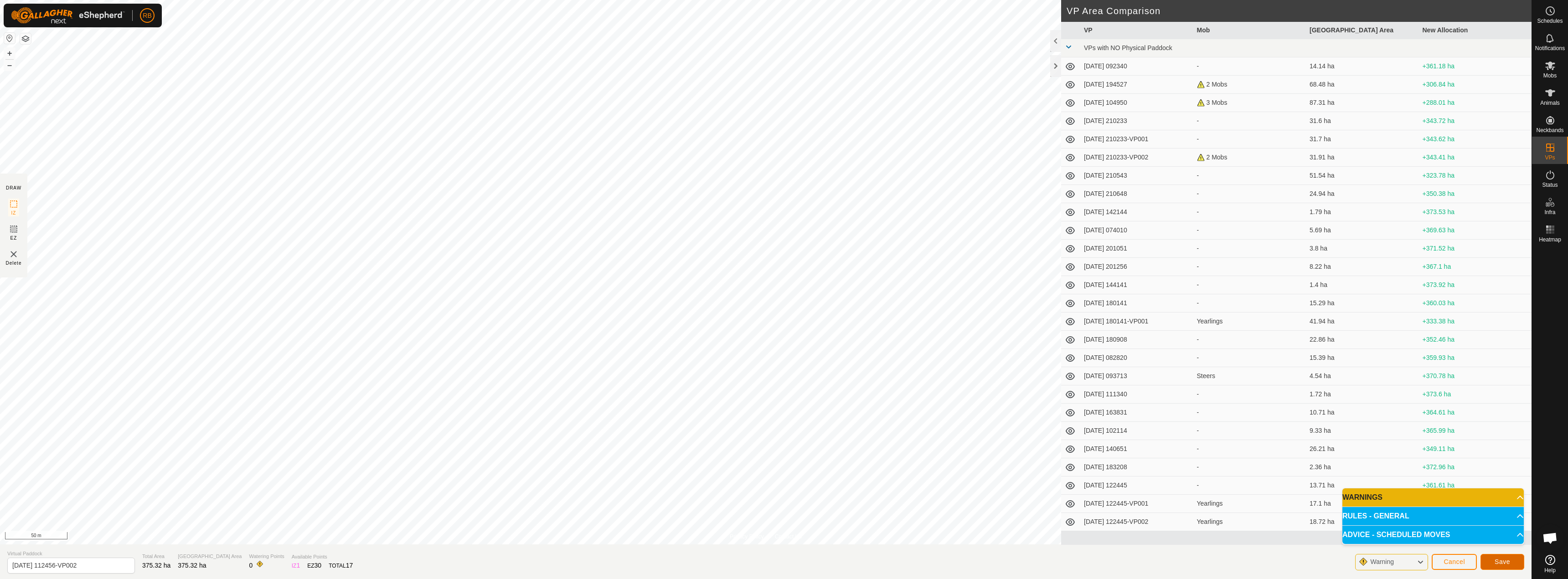
click at [1502, 560] on span "Save" at bounding box center [1502, 562] width 15 height 7
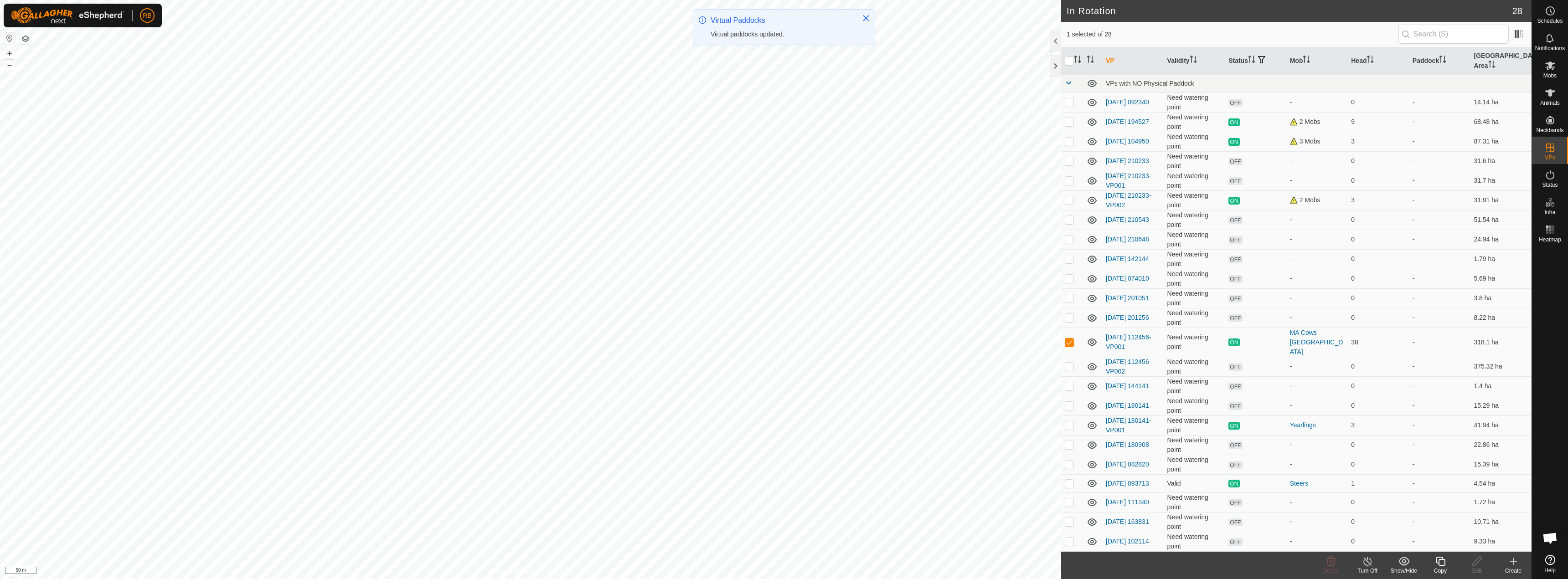
checkbox input "false"
checkbox input "true"
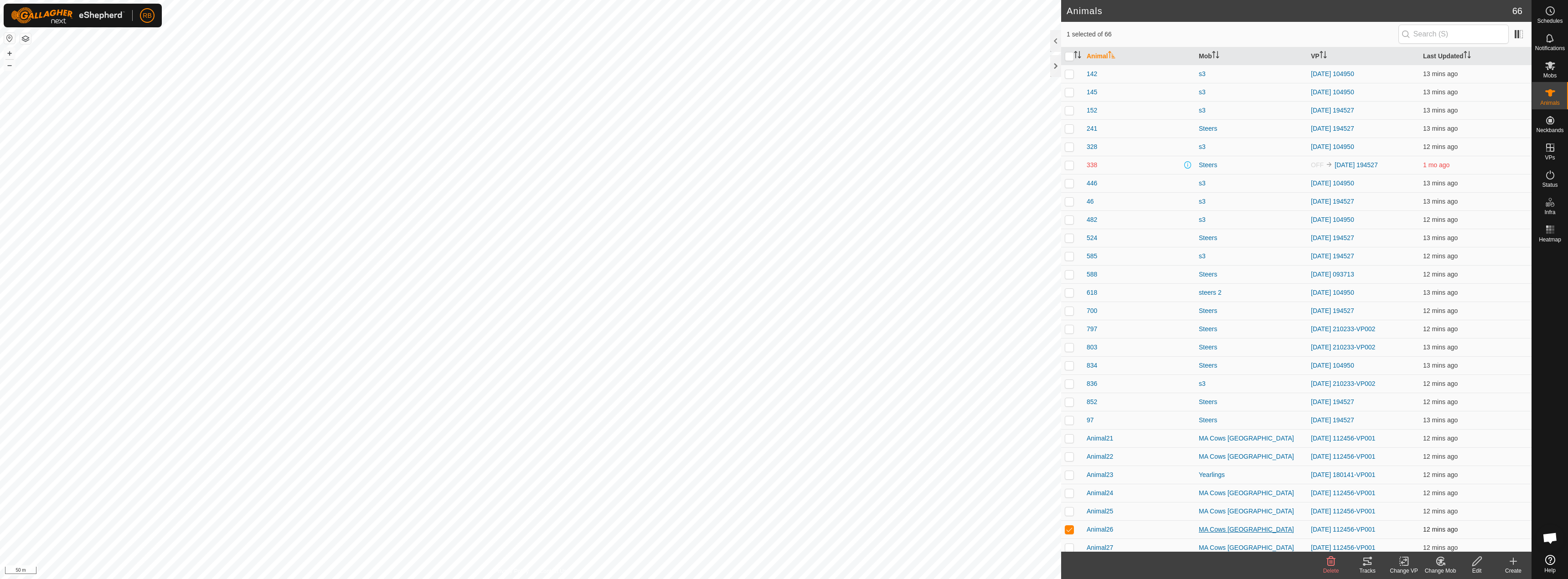
click at [1209, 531] on div "MA Cows [GEOGRAPHIC_DATA]" at bounding box center [1251, 529] width 105 height 9
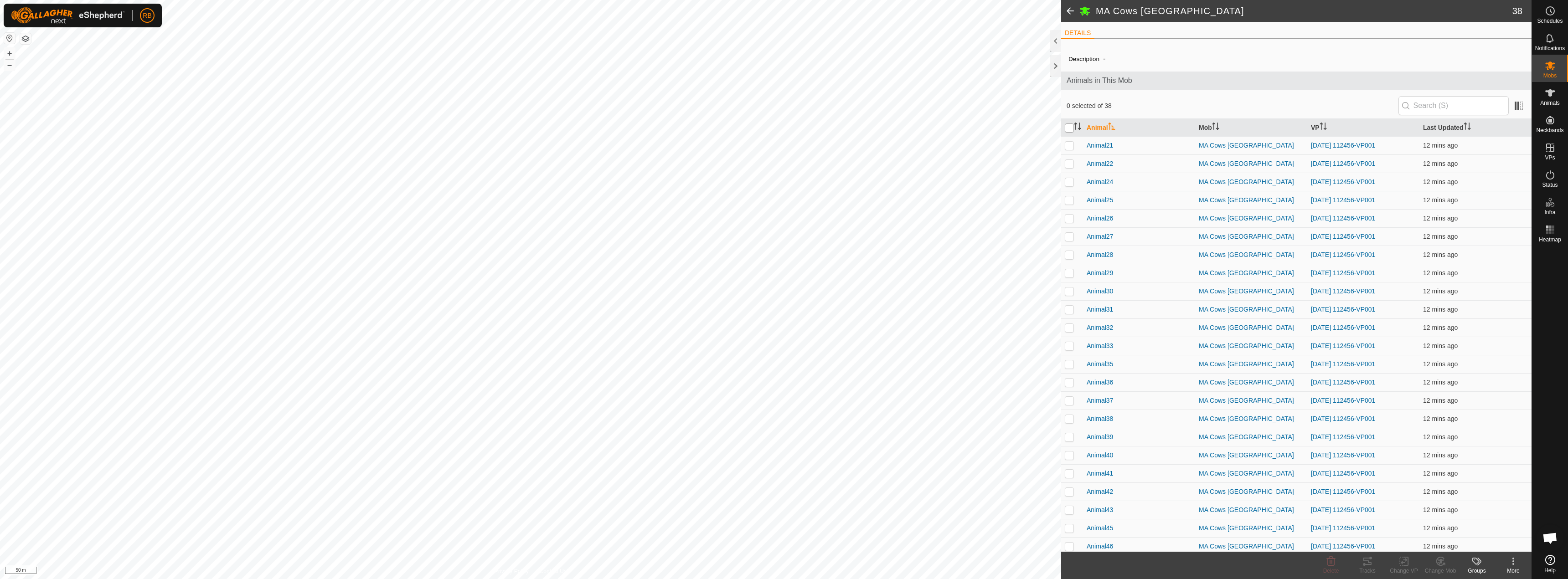
click at [1071, 130] on input "checkbox" at bounding box center [1069, 128] width 9 height 9
checkbox input "true"
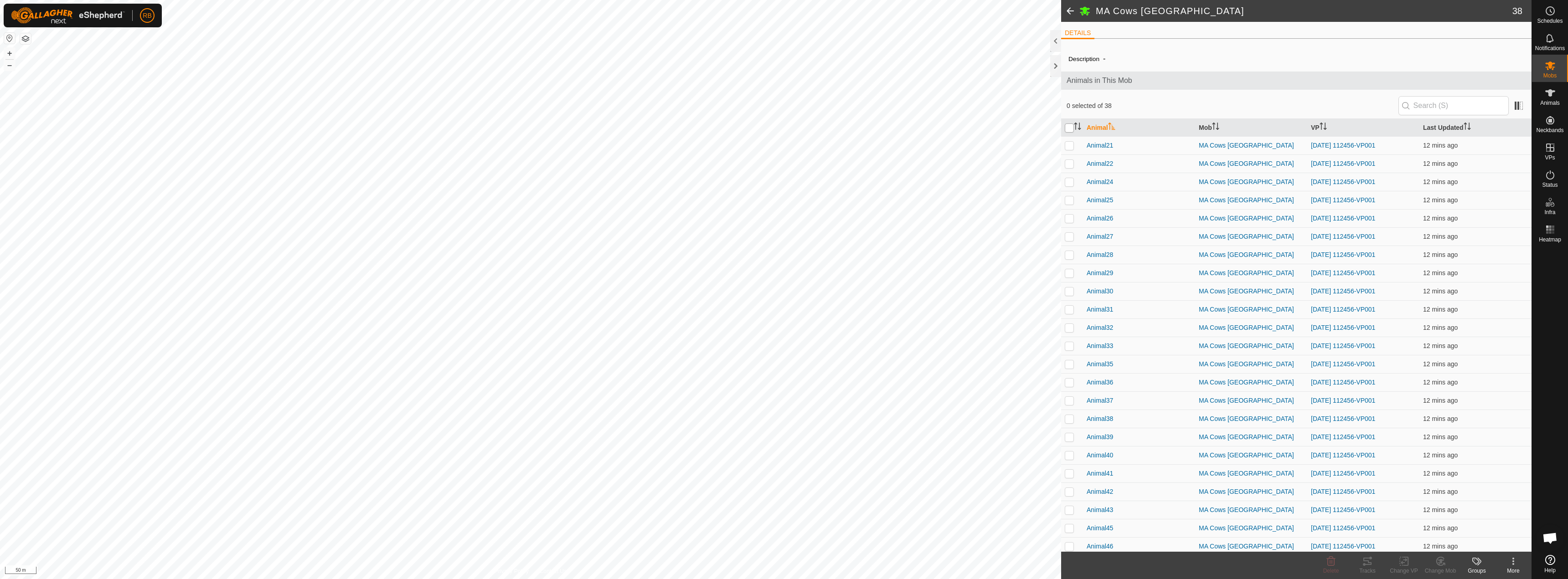
checkbox input "true"
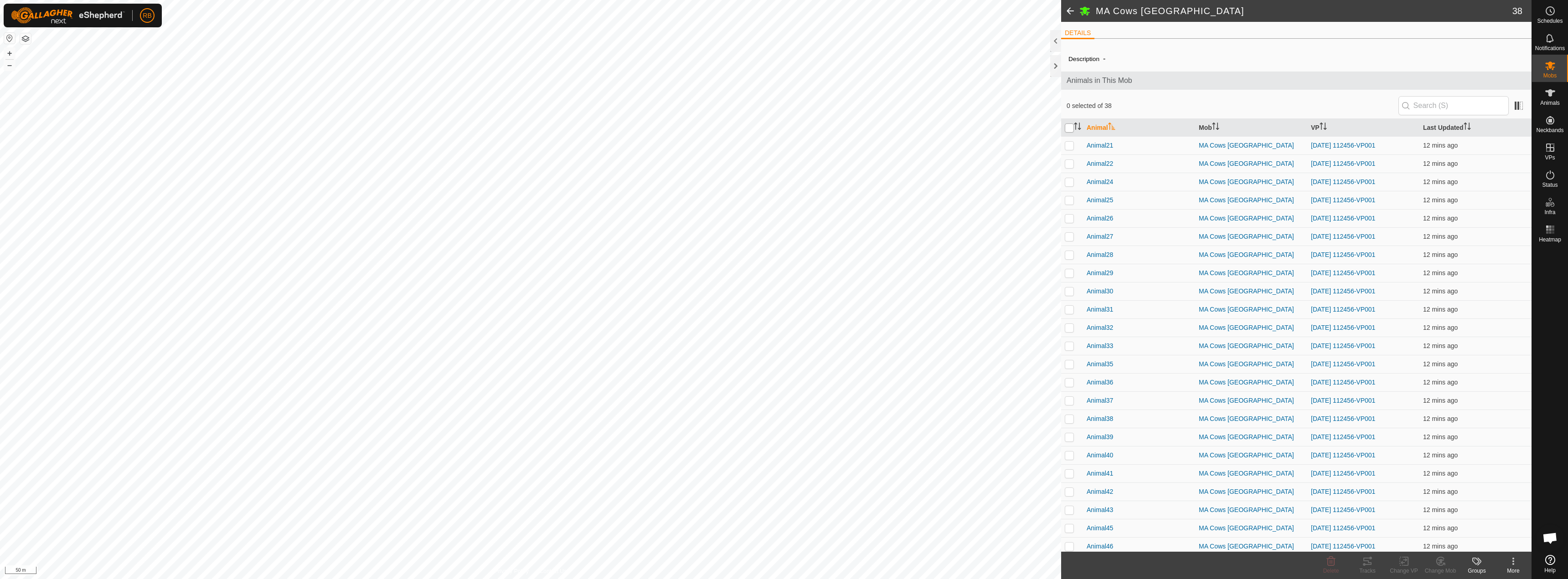
checkbox input "true"
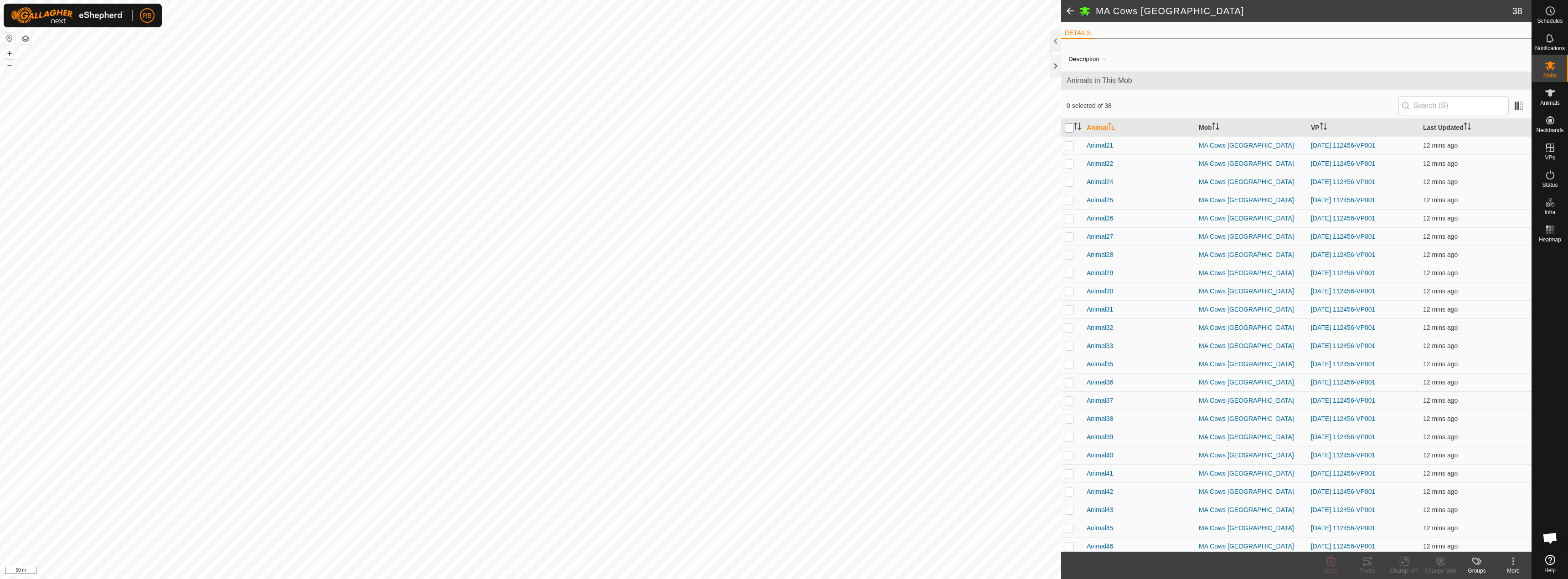
checkbox input "true"
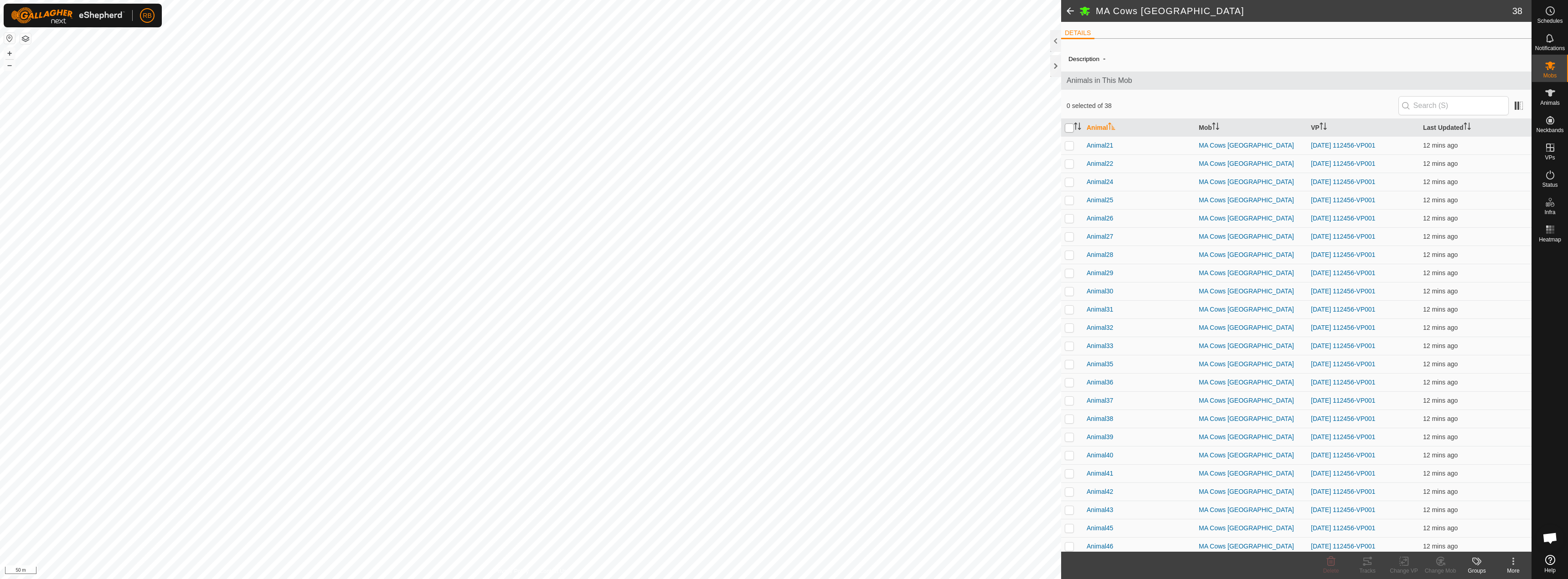
checkbox input "true"
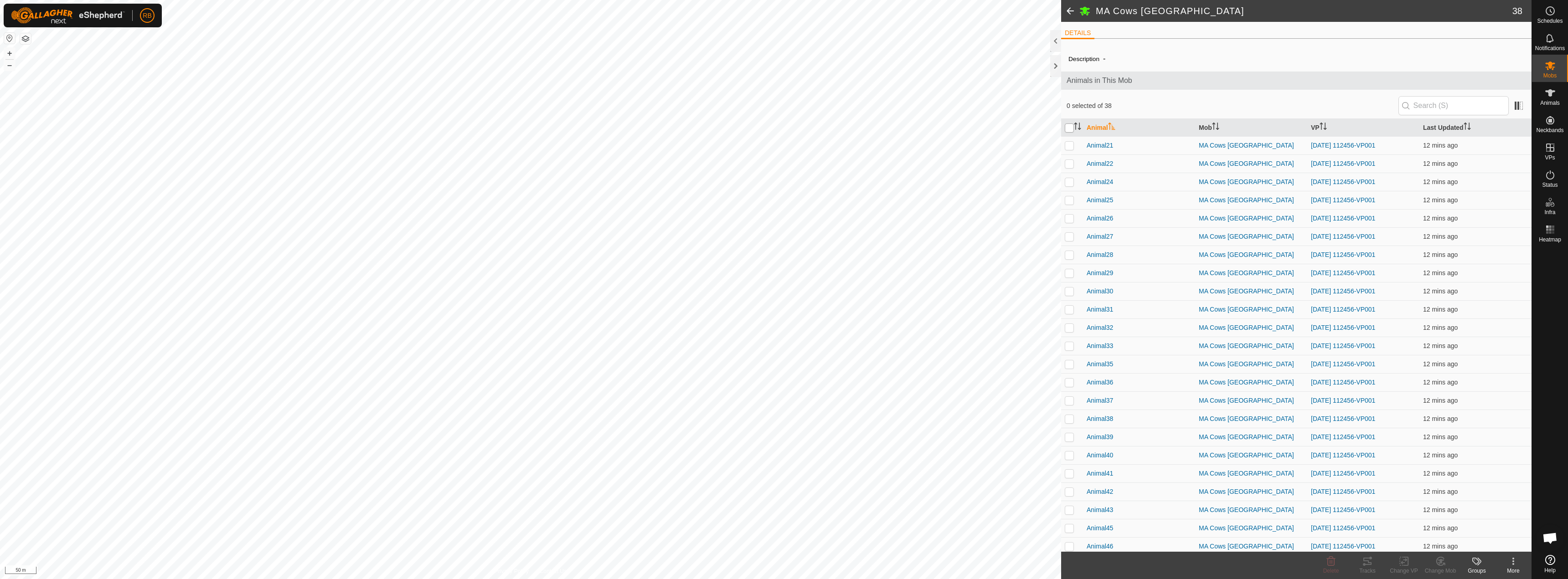
checkbox input "true"
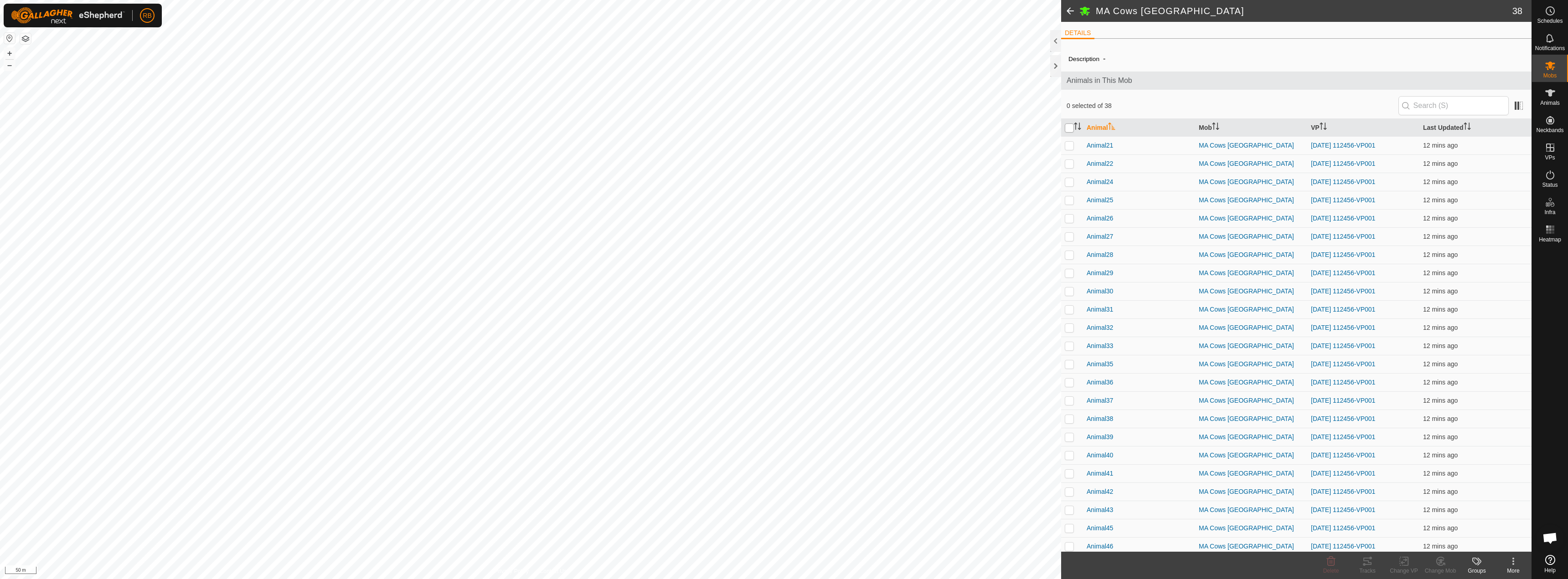
checkbox input "true"
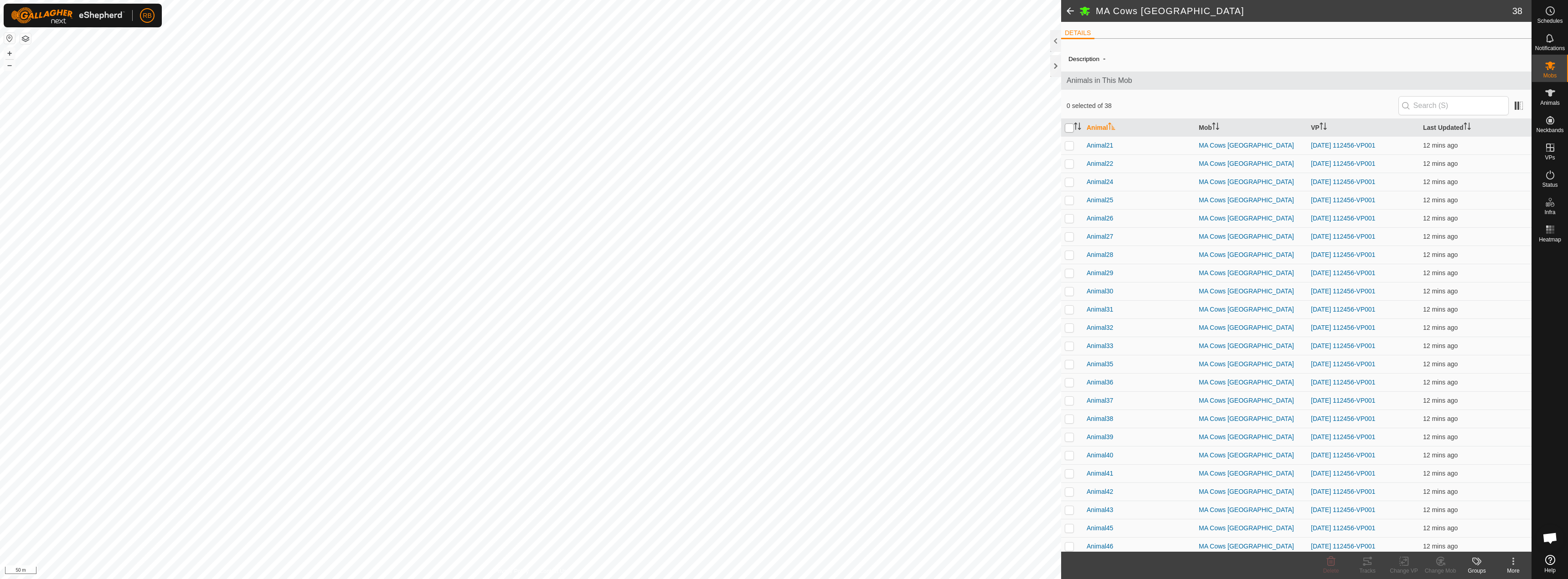
checkbox input "true"
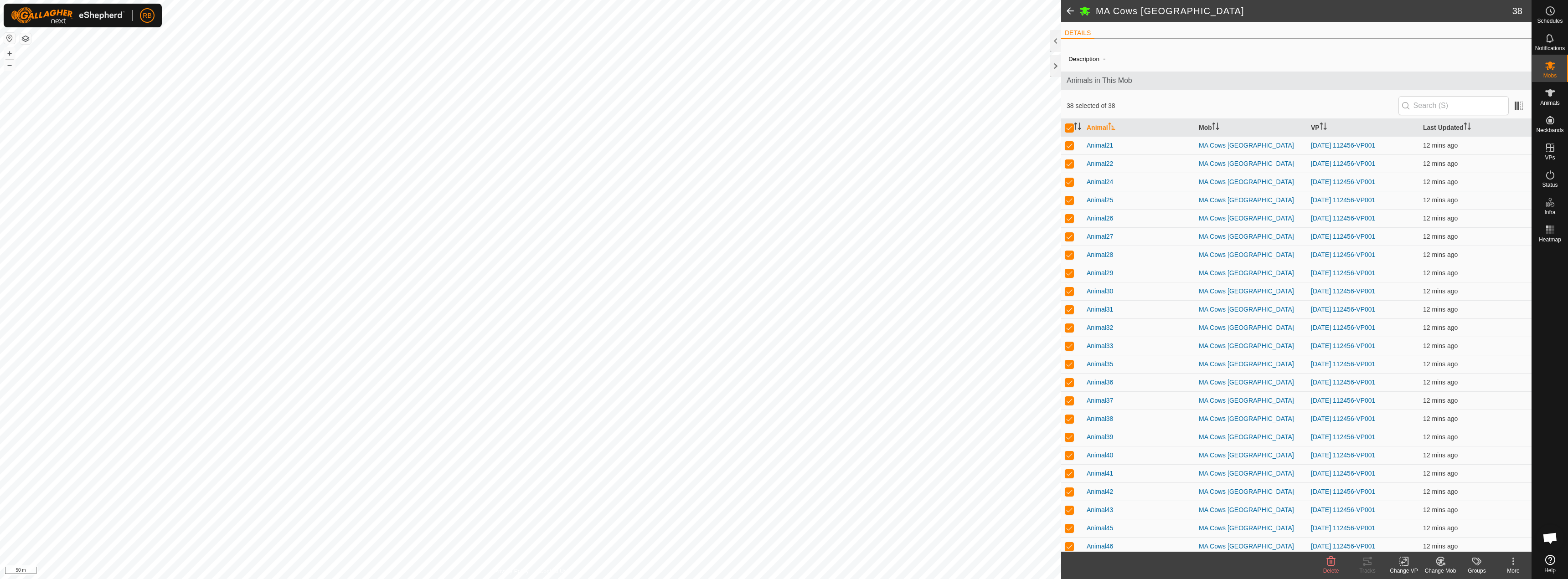
click at [1398, 567] on div "Change VP" at bounding box center [1404, 571] width 36 height 8
click at [1416, 519] on link "Choose VP..." at bounding box center [1431, 522] width 91 height 18
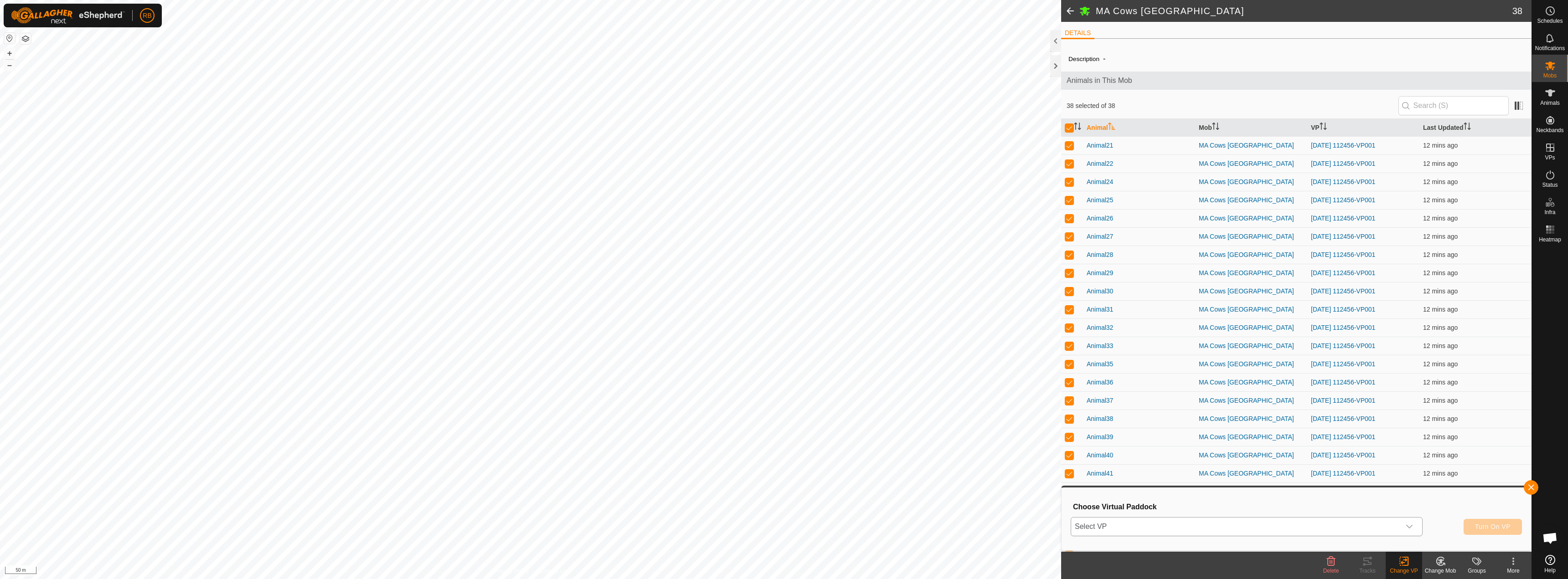
click at [1213, 529] on span "Select VP" at bounding box center [1235, 526] width 329 height 18
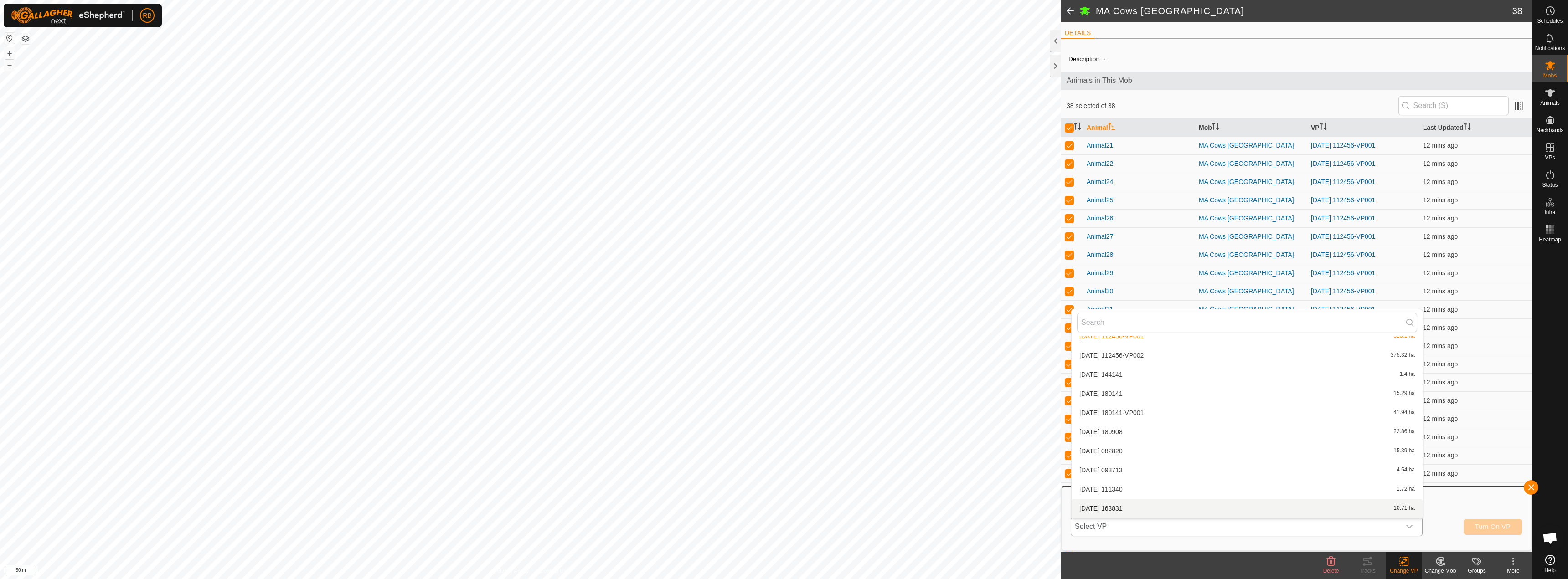
scroll to position [237, 0]
click at [1135, 381] on li "[DATE] 112456-VP002 375.32 ha" at bounding box center [1246, 377] width 351 height 18
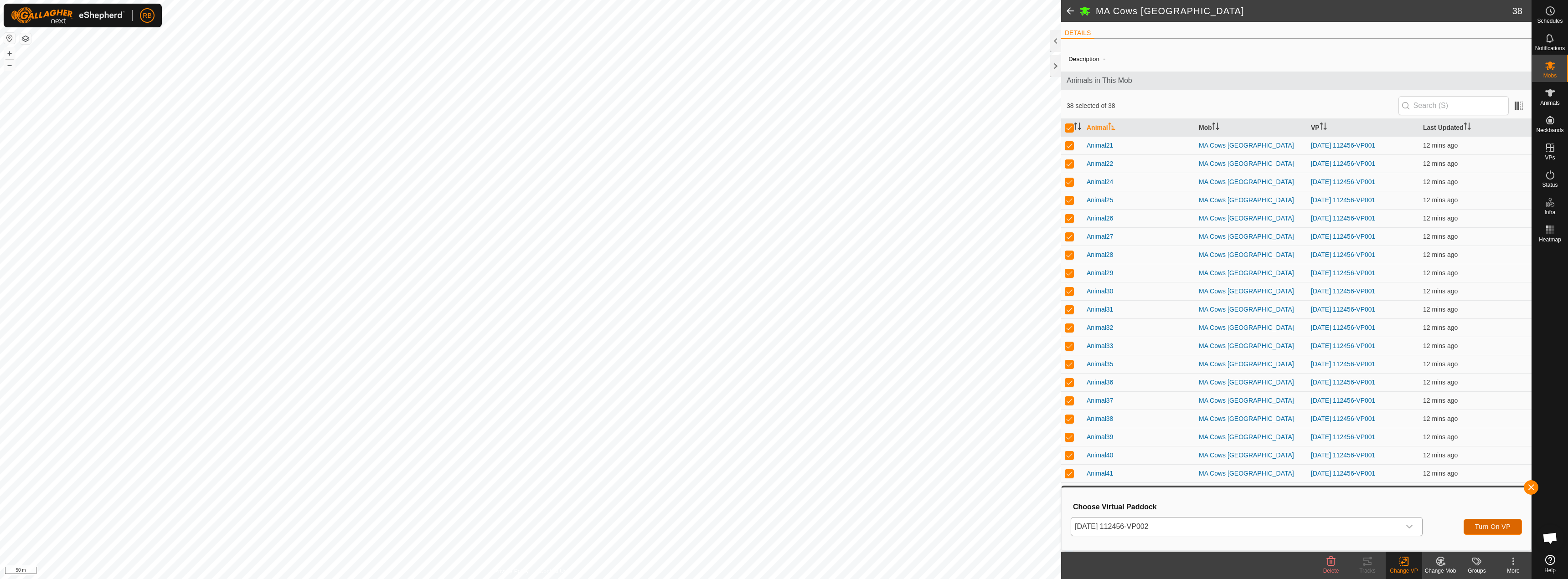
click at [1490, 527] on span "Turn On VP" at bounding box center [1492, 526] width 36 height 7
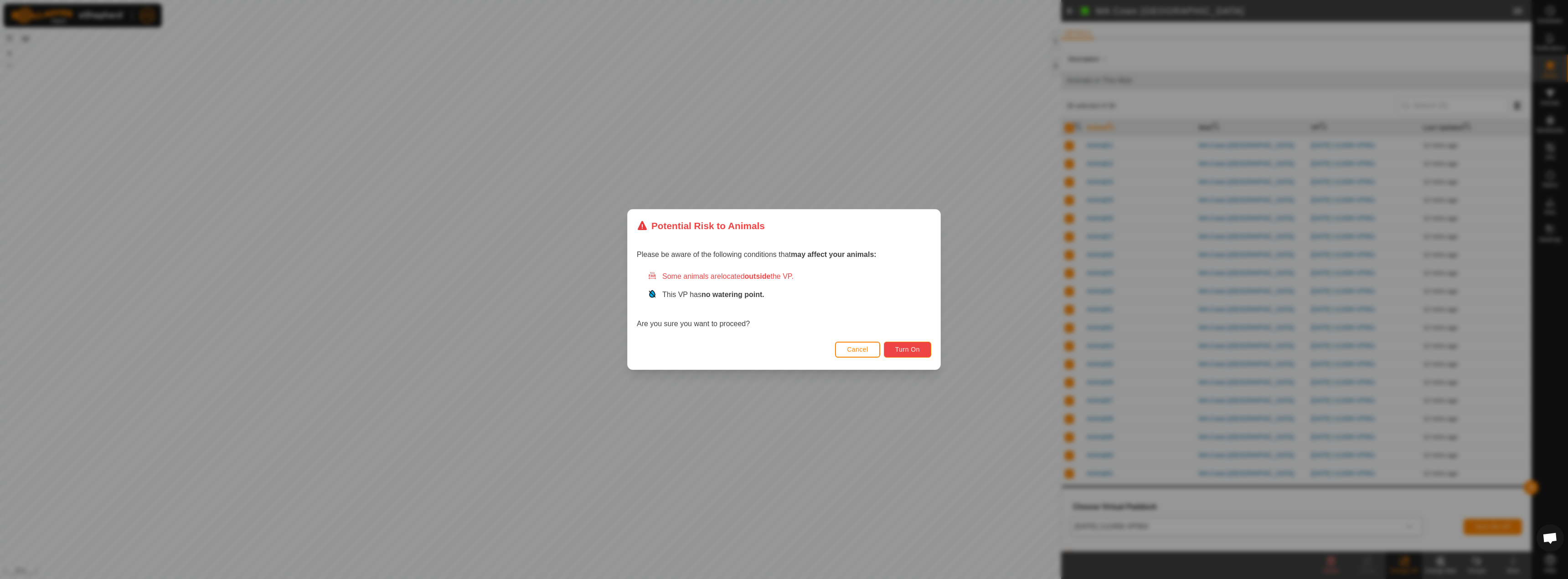
click at [922, 354] on button "Turn On" at bounding box center [907, 350] width 48 height 16
